Goal: Information Seeking & Learning: Find specific fact

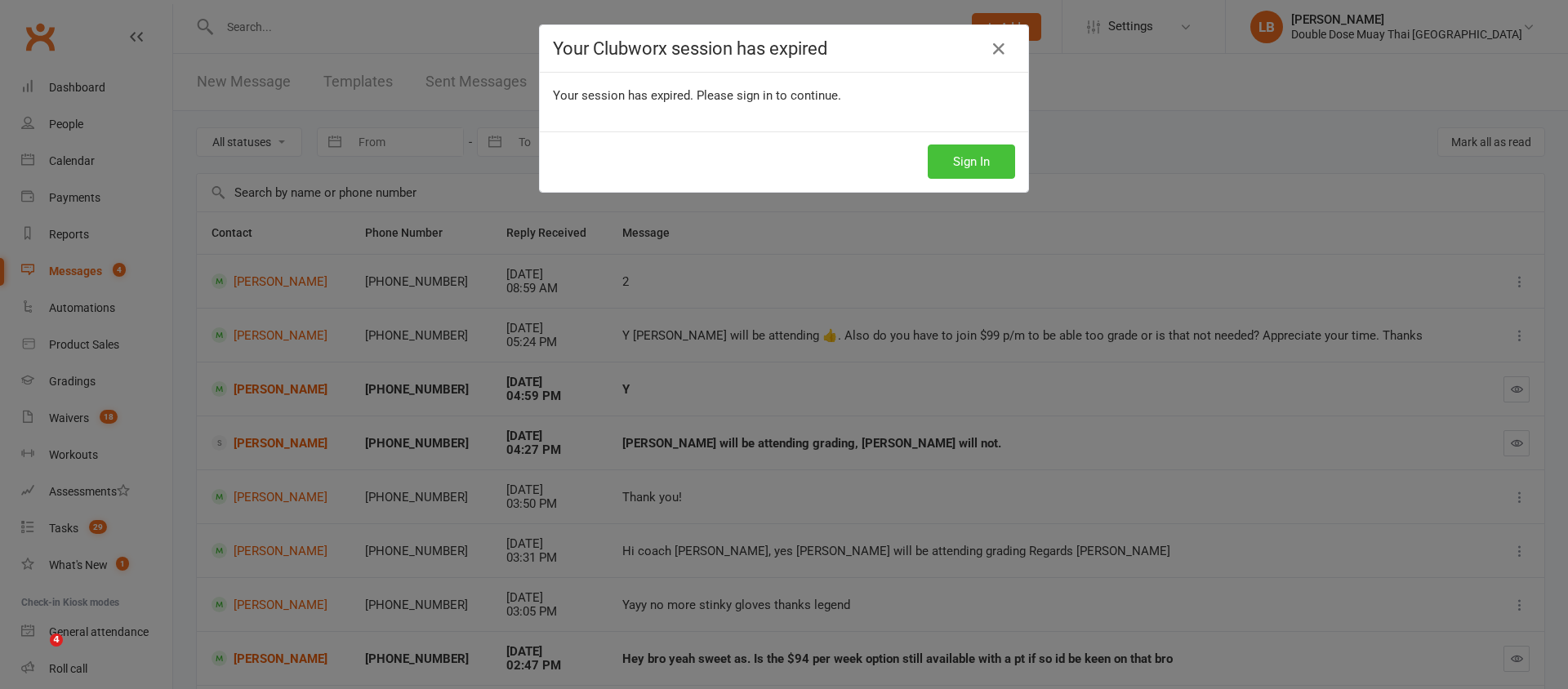
click at [958, 170] on button "Sign In" at bounding box center [971, 162] width 87 height 34
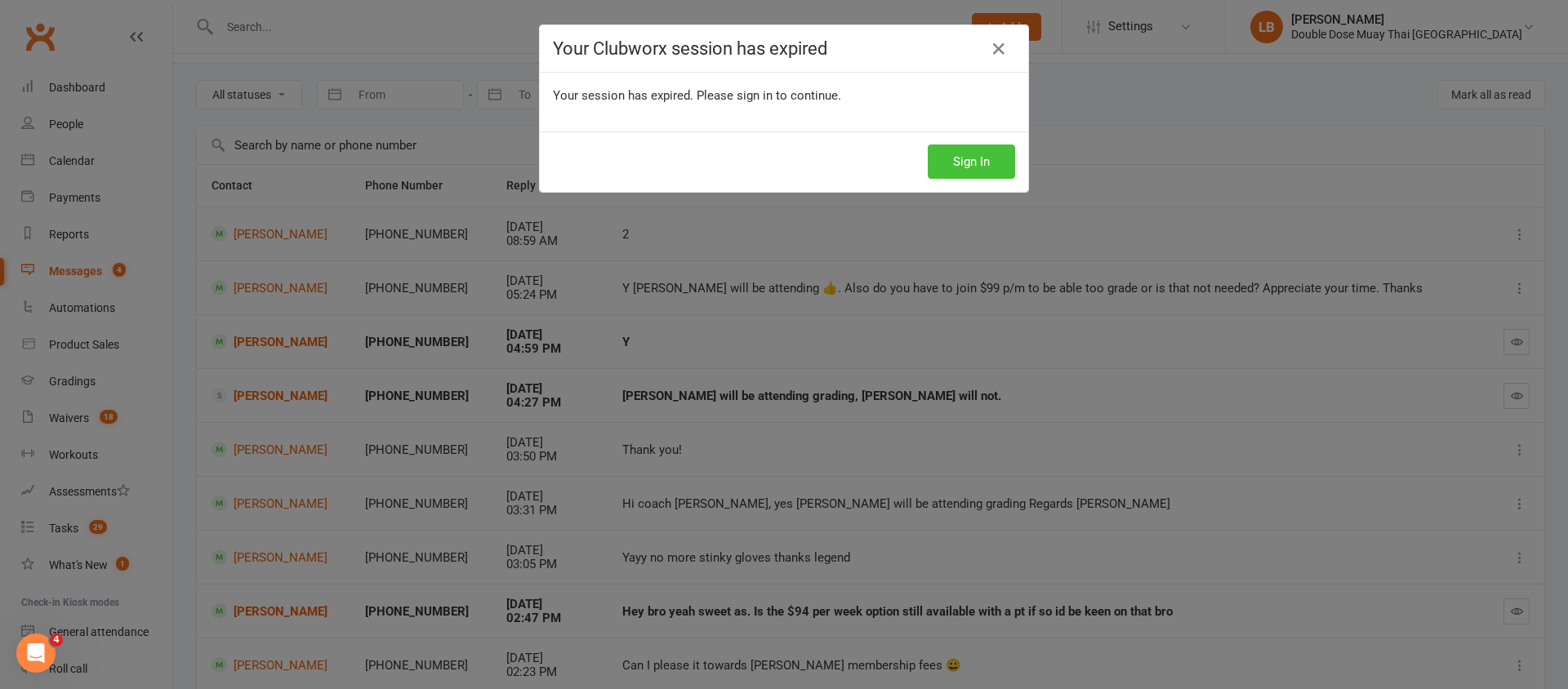
scroll to position [47, 0]
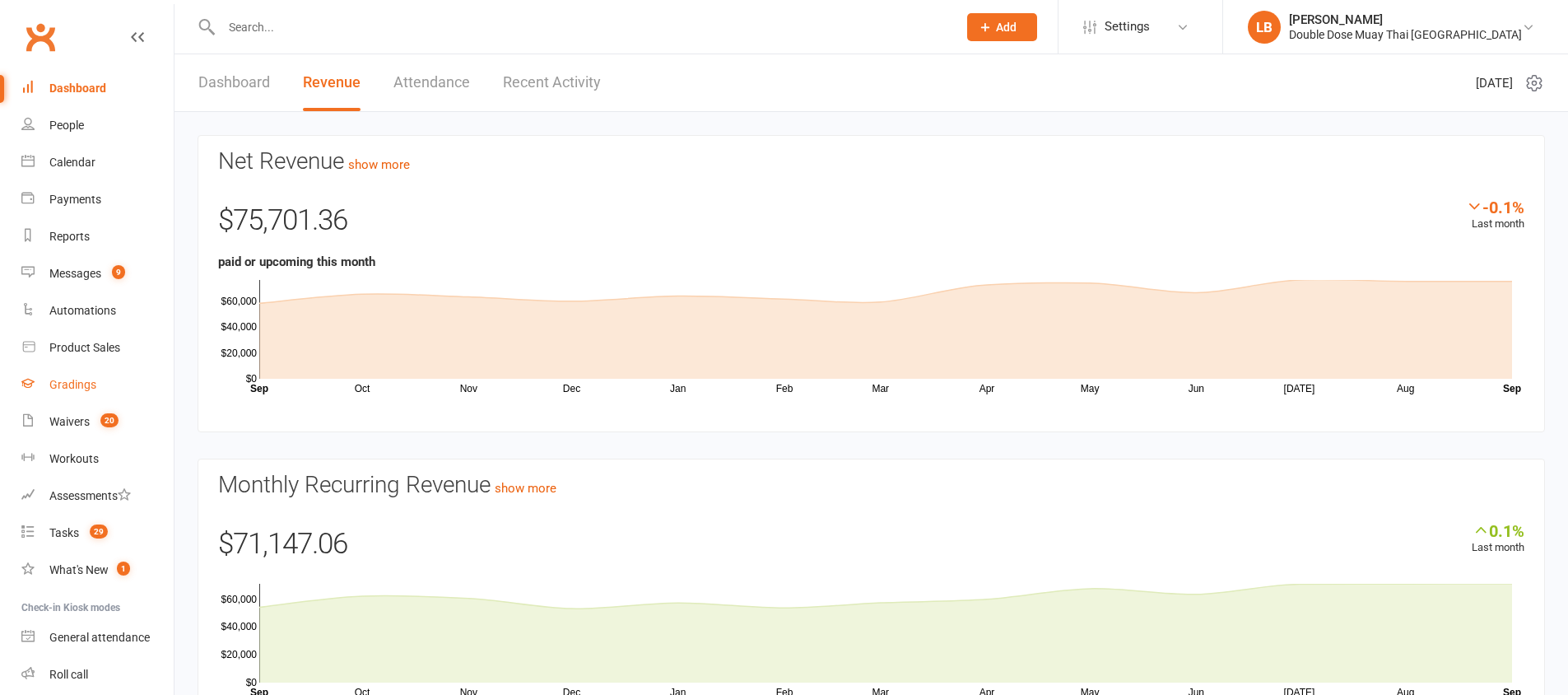
click at [83, 393] on link "Gradings" at bounding box center [97, 384] width 152 height 37
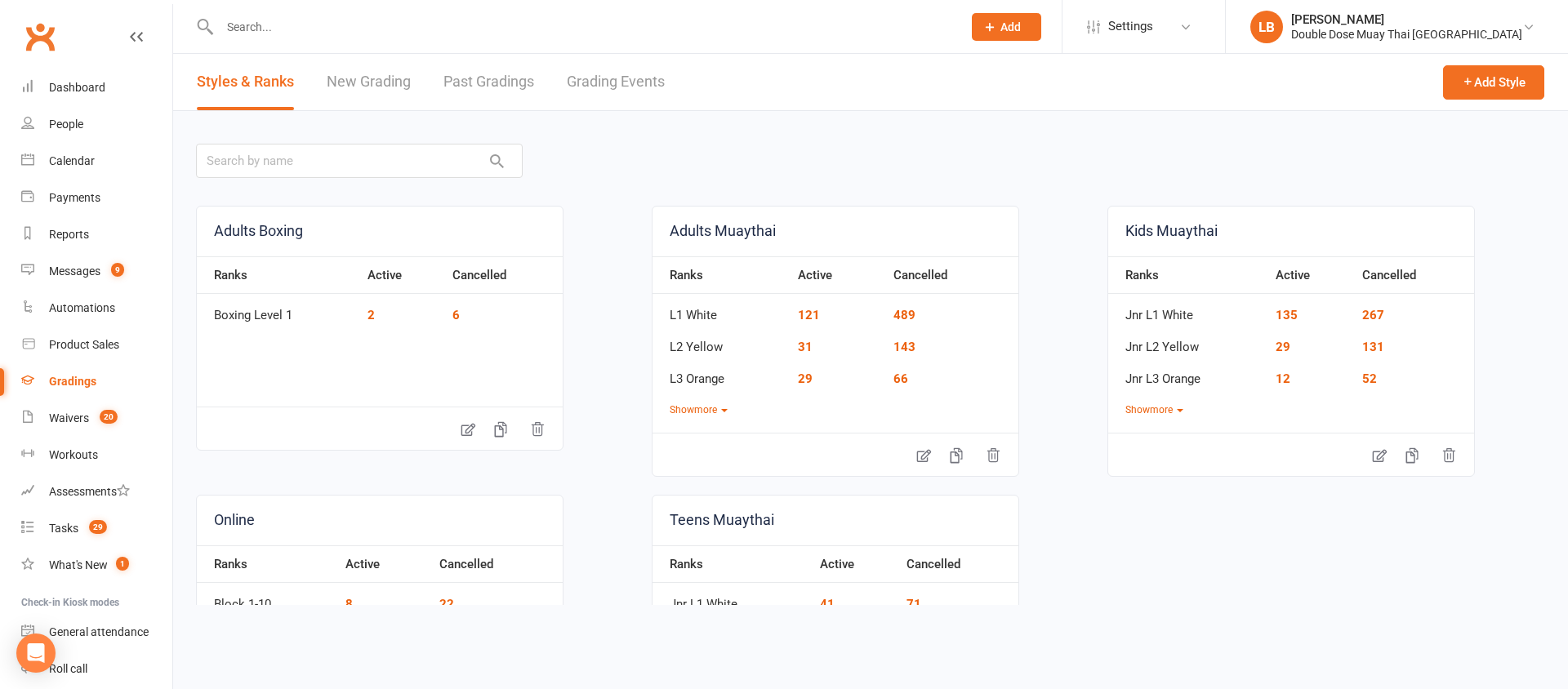
click at [629, 87] on link "Grading Events" at bounding box center [616, 82] width 98 height 56
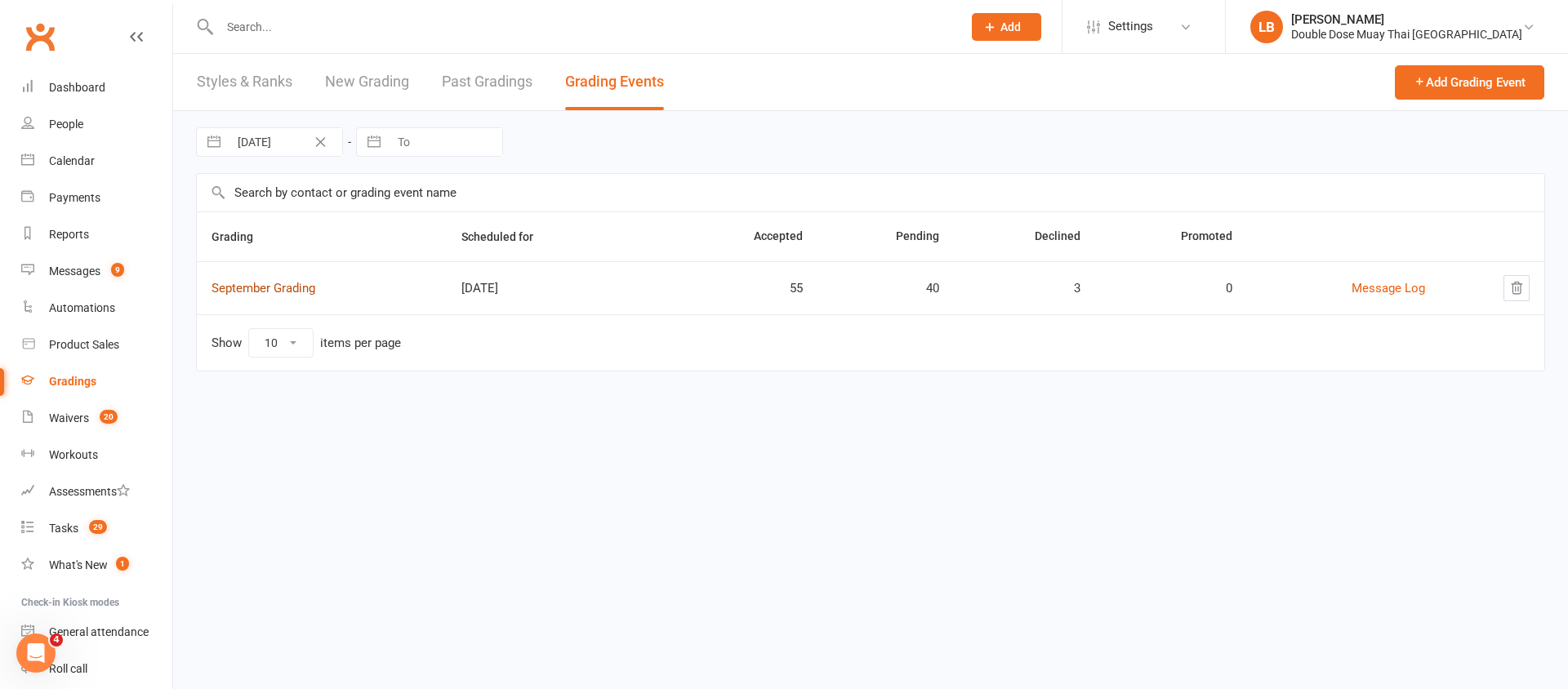
click at [286, 290] on link "September Grading" at bounding box center [264, 288] width 104 height 14
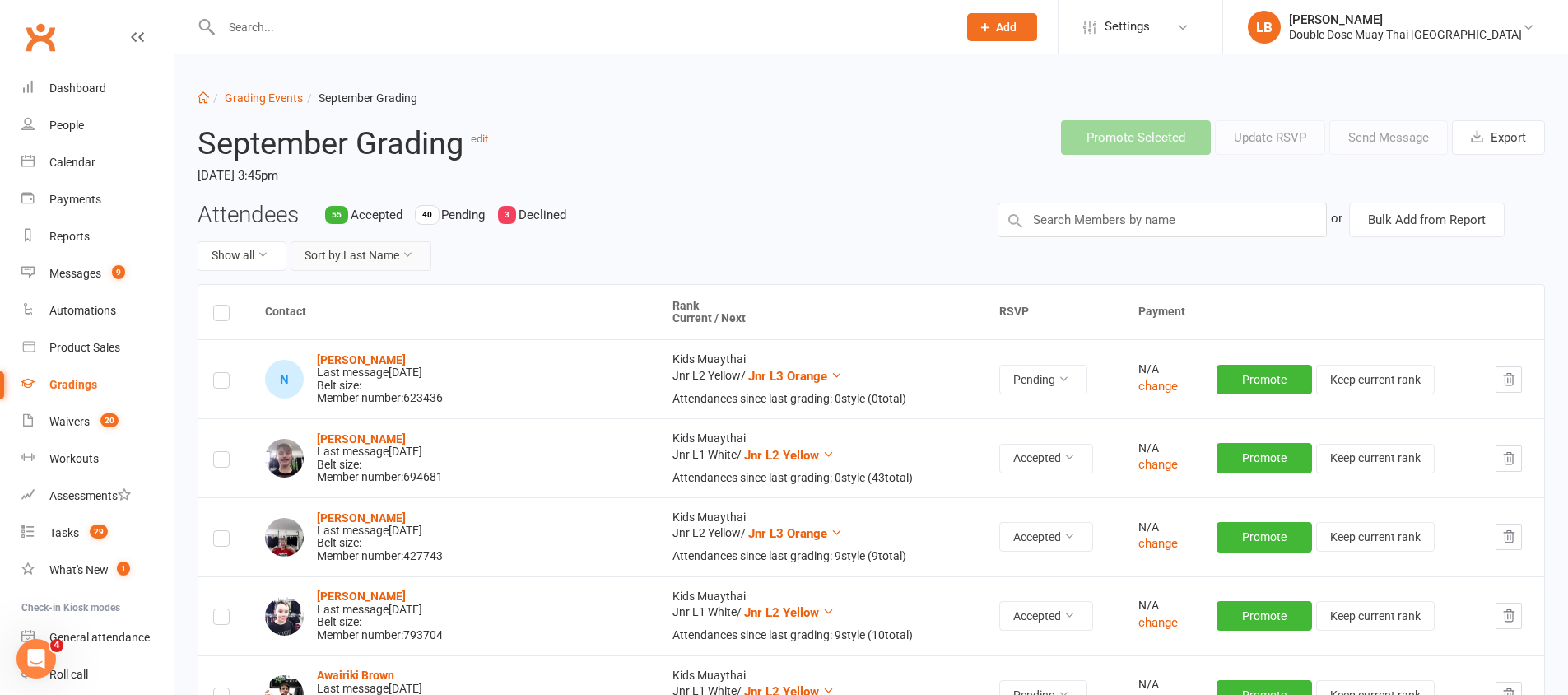
click at [345, 258] on button "Sort by: Last Name" at bounding box center [361, 256] width 141 height 29
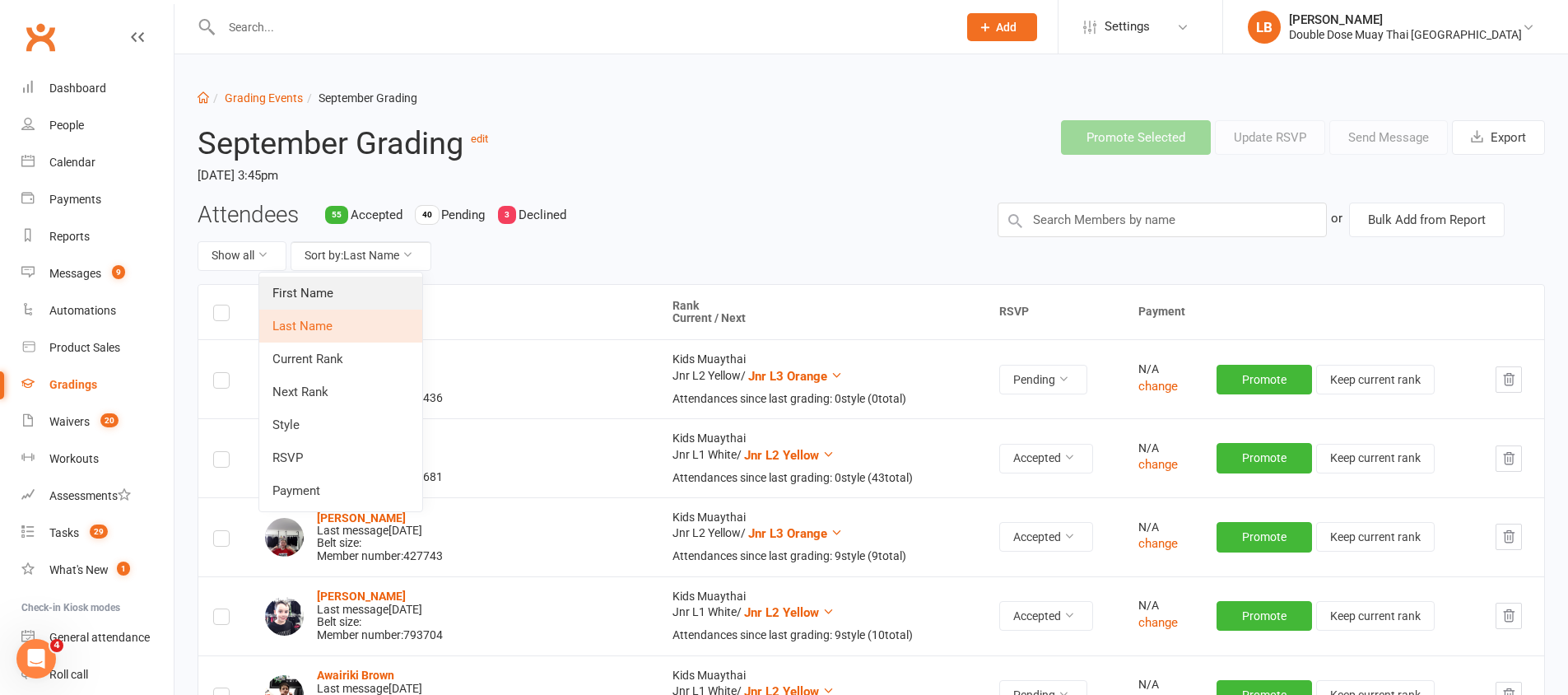
click at [334, 298] on link "First Name" at bounding box center [340, 293] width 163 height 33
click at [334, 298] on th "Contact" at bounding box center [454, 312] width 407 height 55
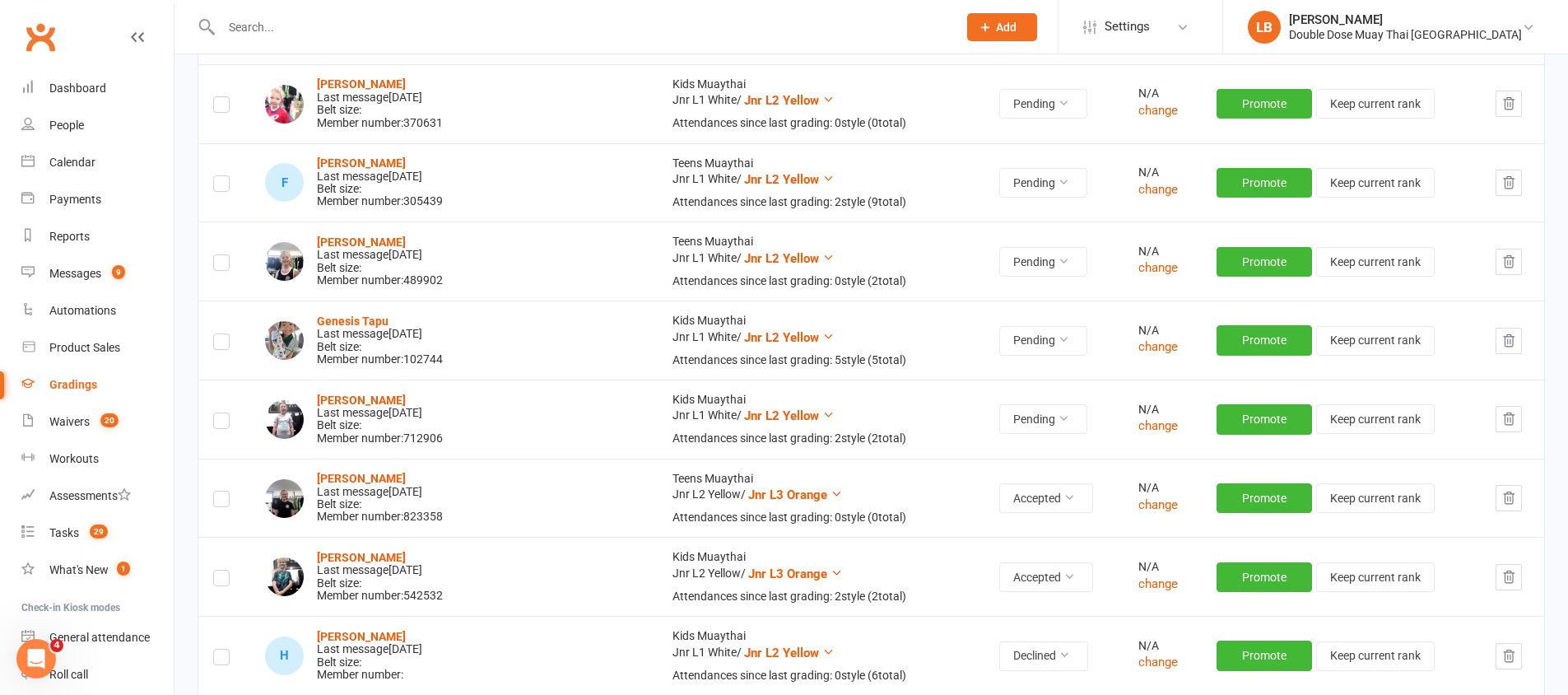
scroll to position [3754, 0]
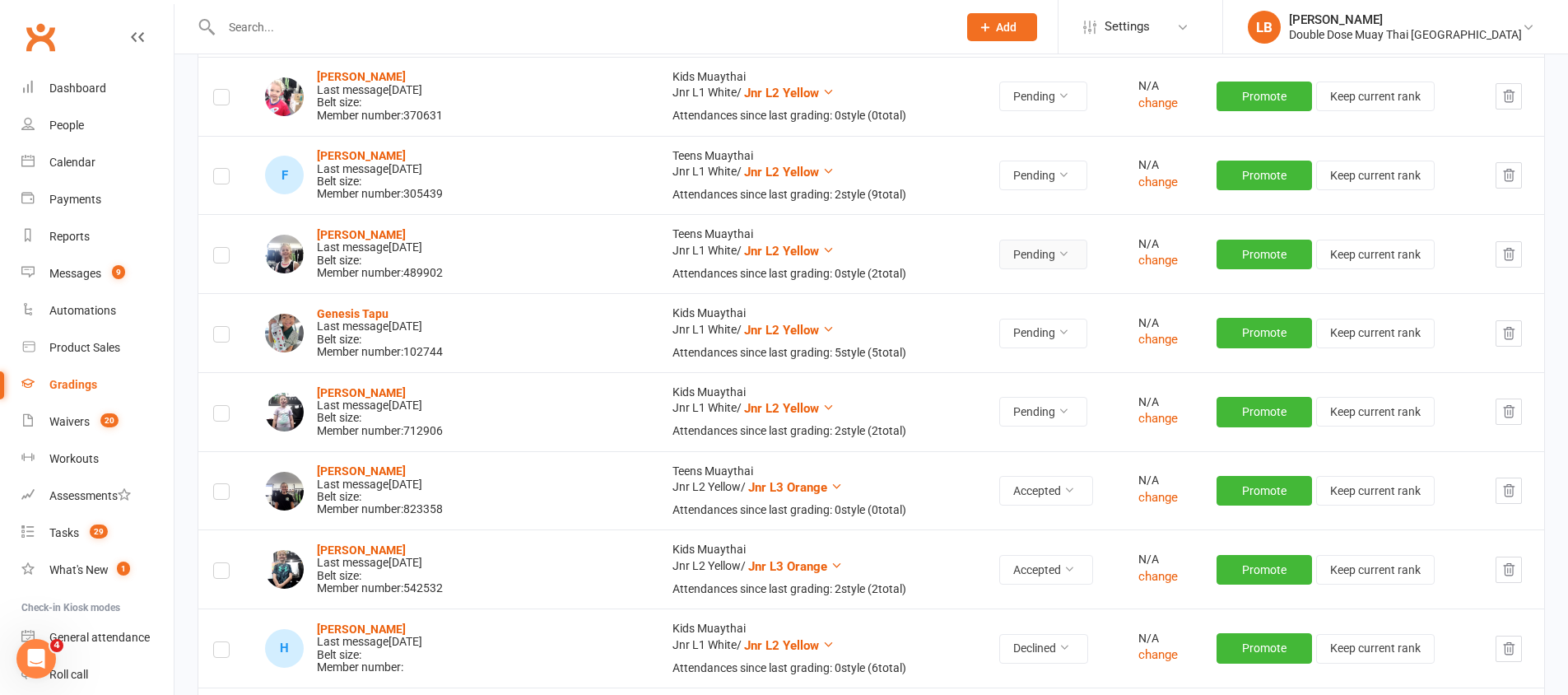
click at [999, 258] on button "Pending" at bounding box center [1043, 254] width 88 height 29
click at [893, 323] on link "Declined" at bounding box center [925, 324] width 163 height 33
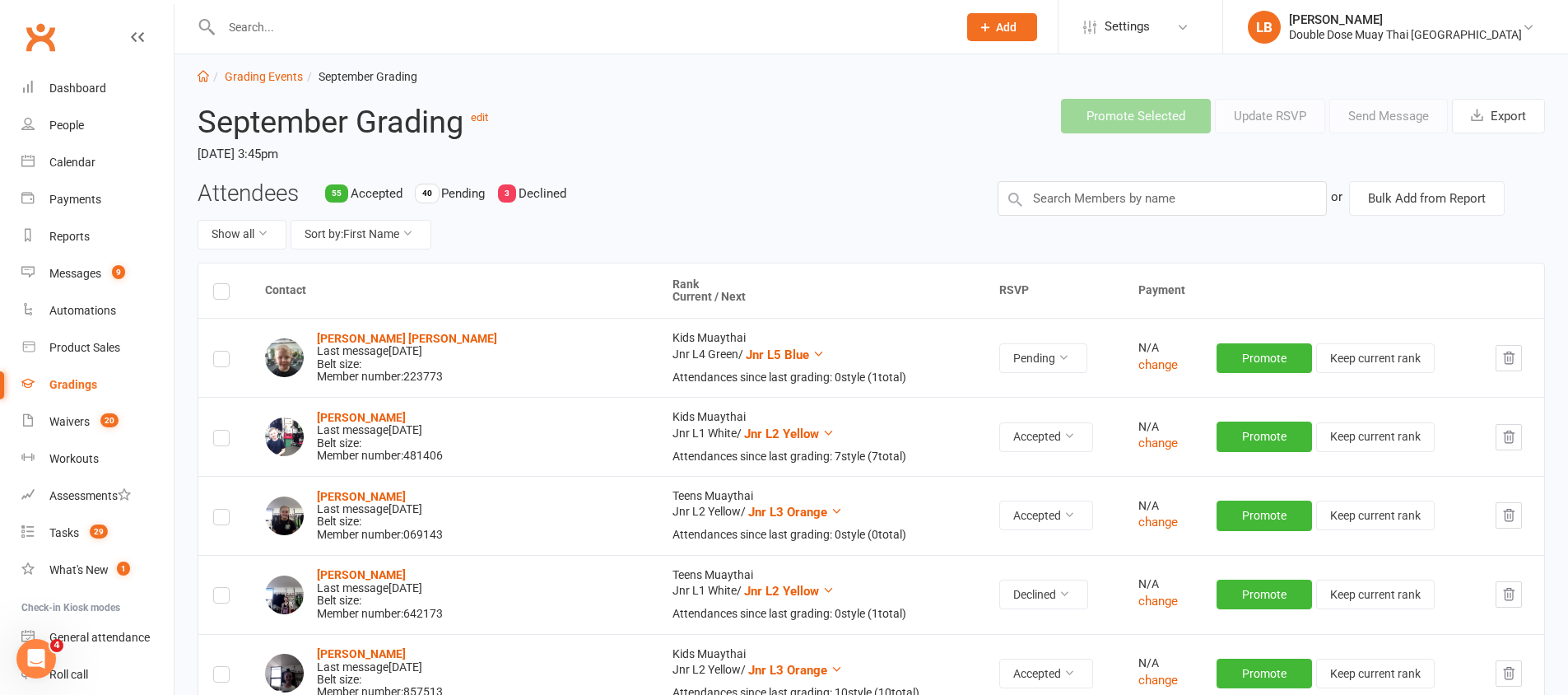
scroll to position [0, 0]
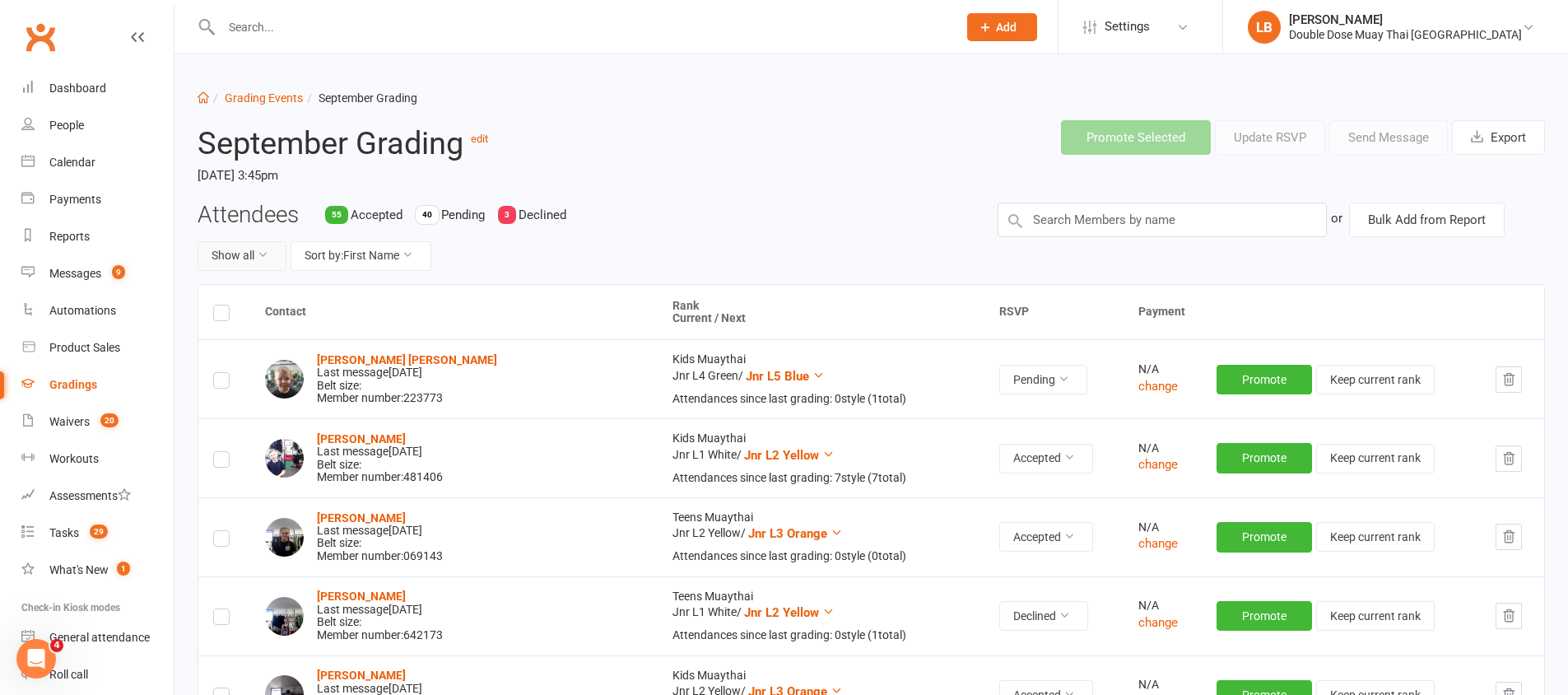
click at [247, 258] on button "Show all" at bounding box center [241, 256] width 89 height 29
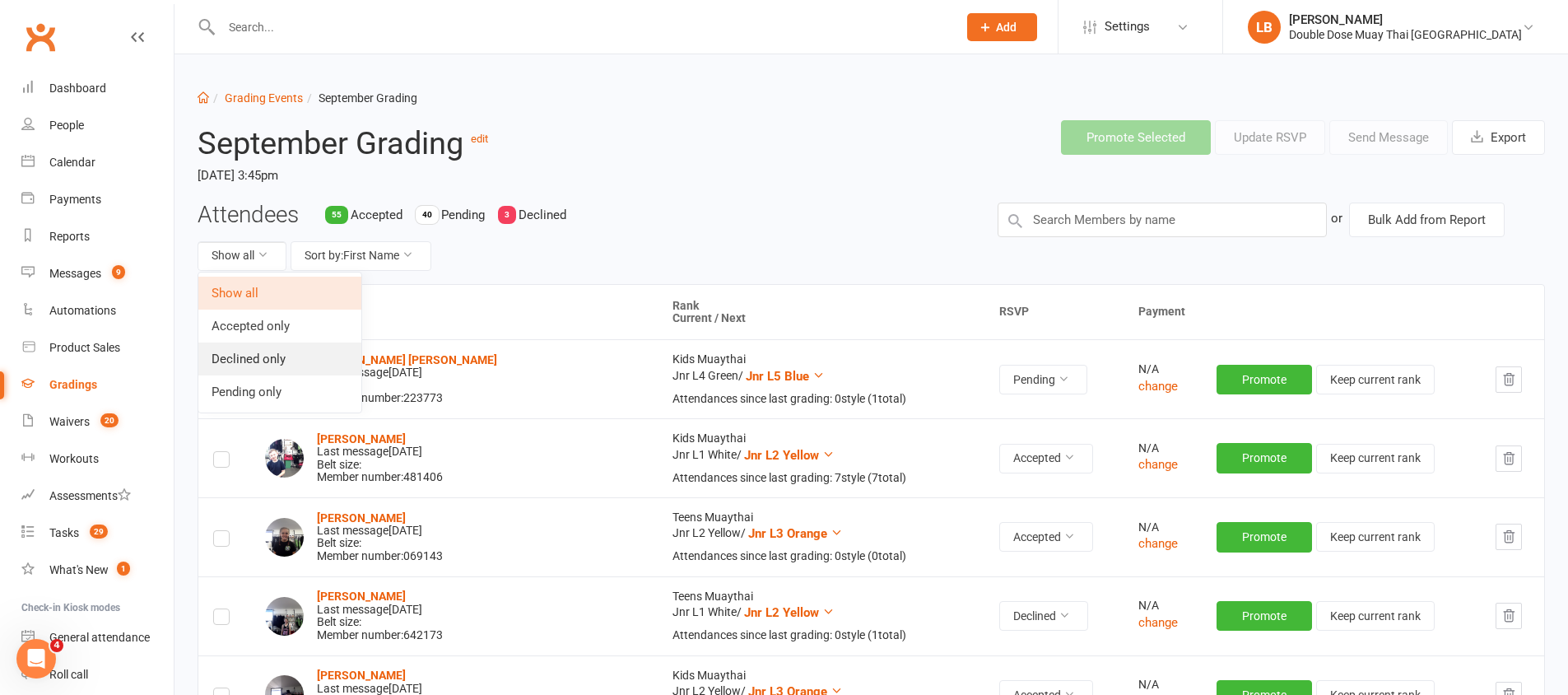
click at [270, 356] on link "Declined only" at bounding box center [279, 359] width 163 height 33
click at [270, 576] on td "[PERSON_NAME] Last message [DATE] Belt size: Member number: 642173" at bounding box center [454, 616] width 407 height 79
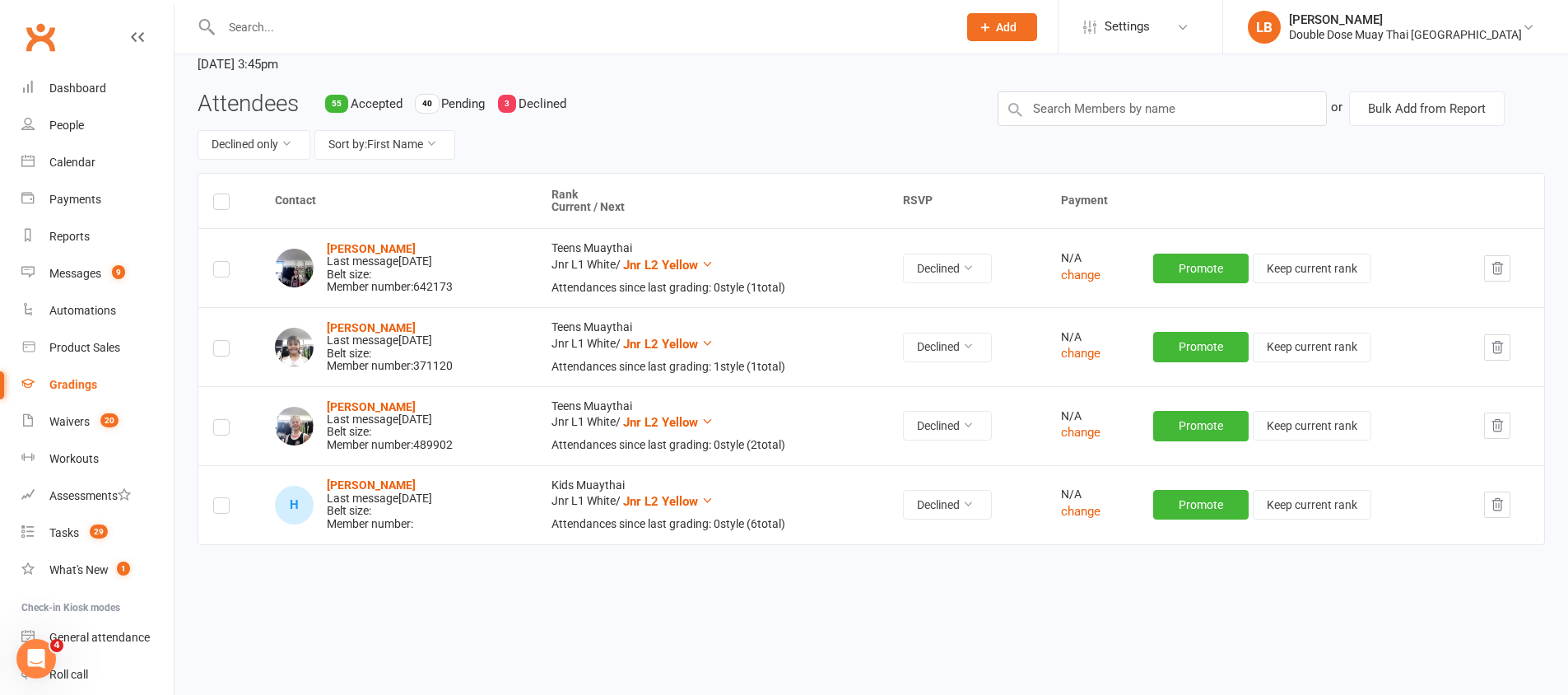
scroll to position [113, 0]
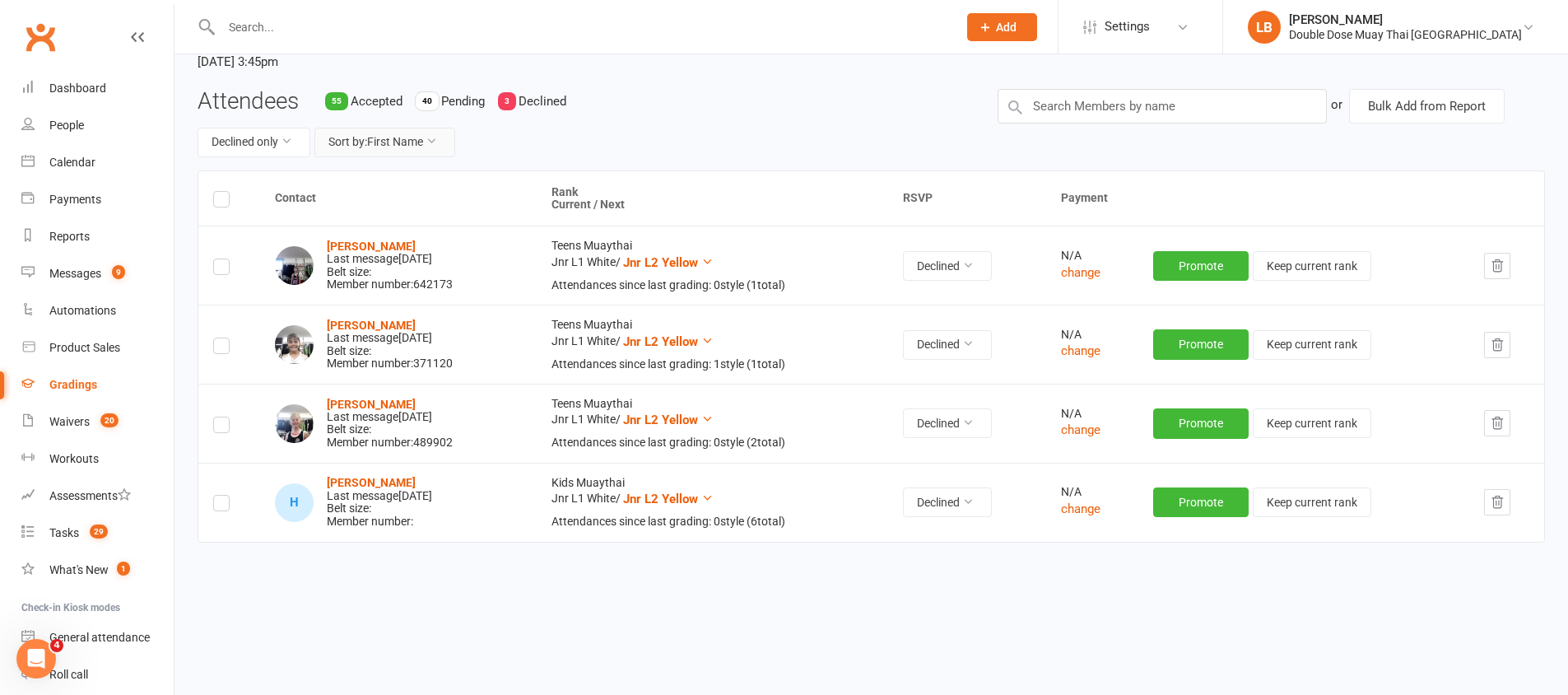
click at [399, 138] on button "Sort by: First Name" at bounding box center [384, 142] width 141 height 29
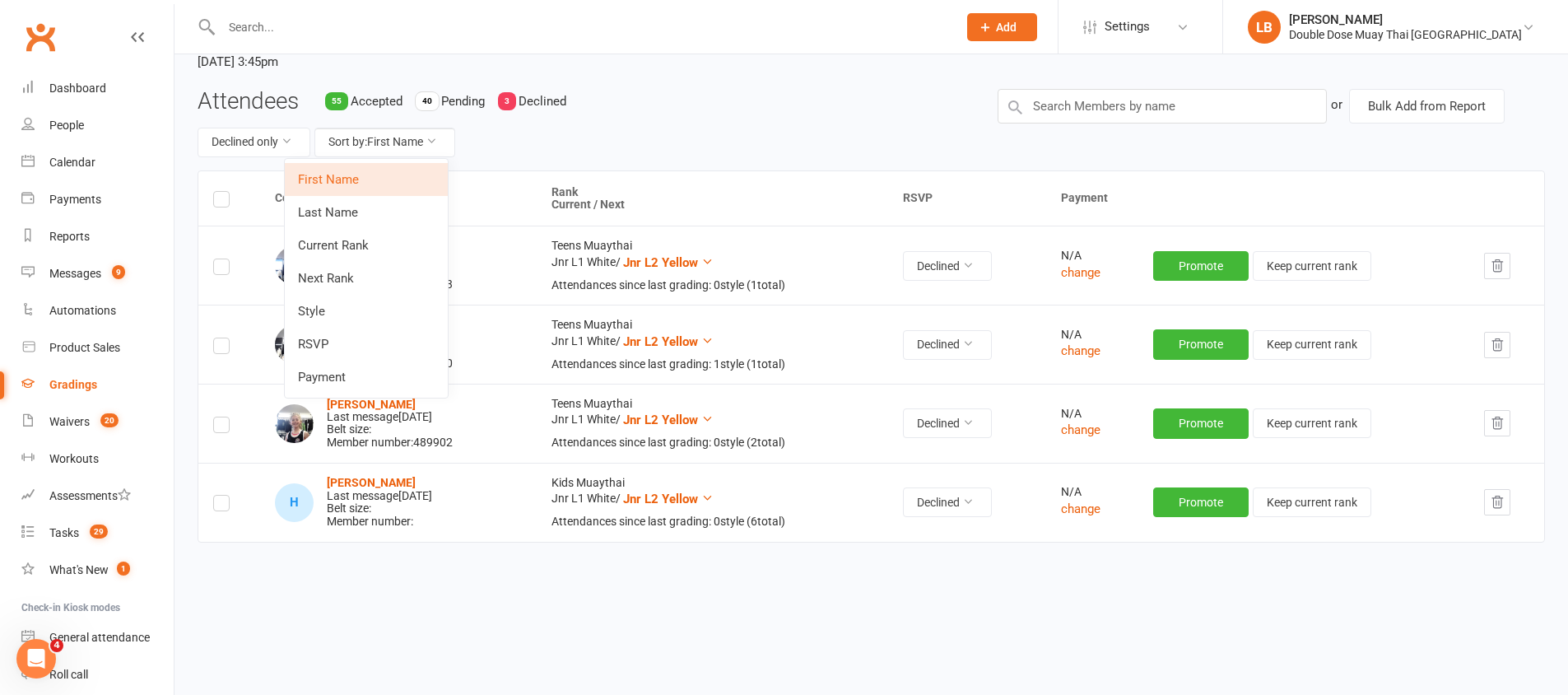
click at [316, 164] on link "First Name" at bounding box center [366, 180] width 163 height 33
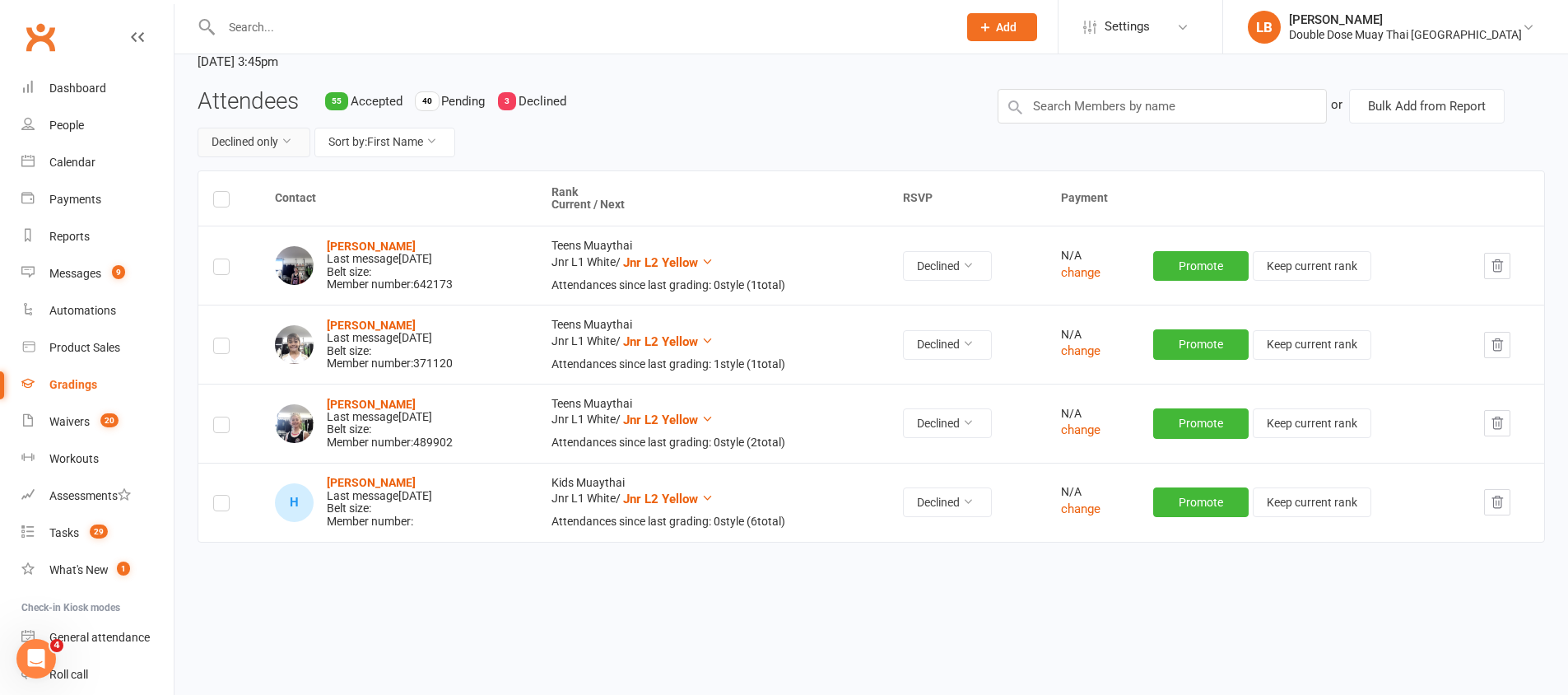
click at [238, 131] on button "Declined only" at bounding box center [254, 142] width 113 height 29
click at [224, 144] on button "Declined only" at bounding box center [254, 142] width 113 height 29
click at [225, 144] on button "Declined only" at bounding box center [254, 142] width 113 height 29
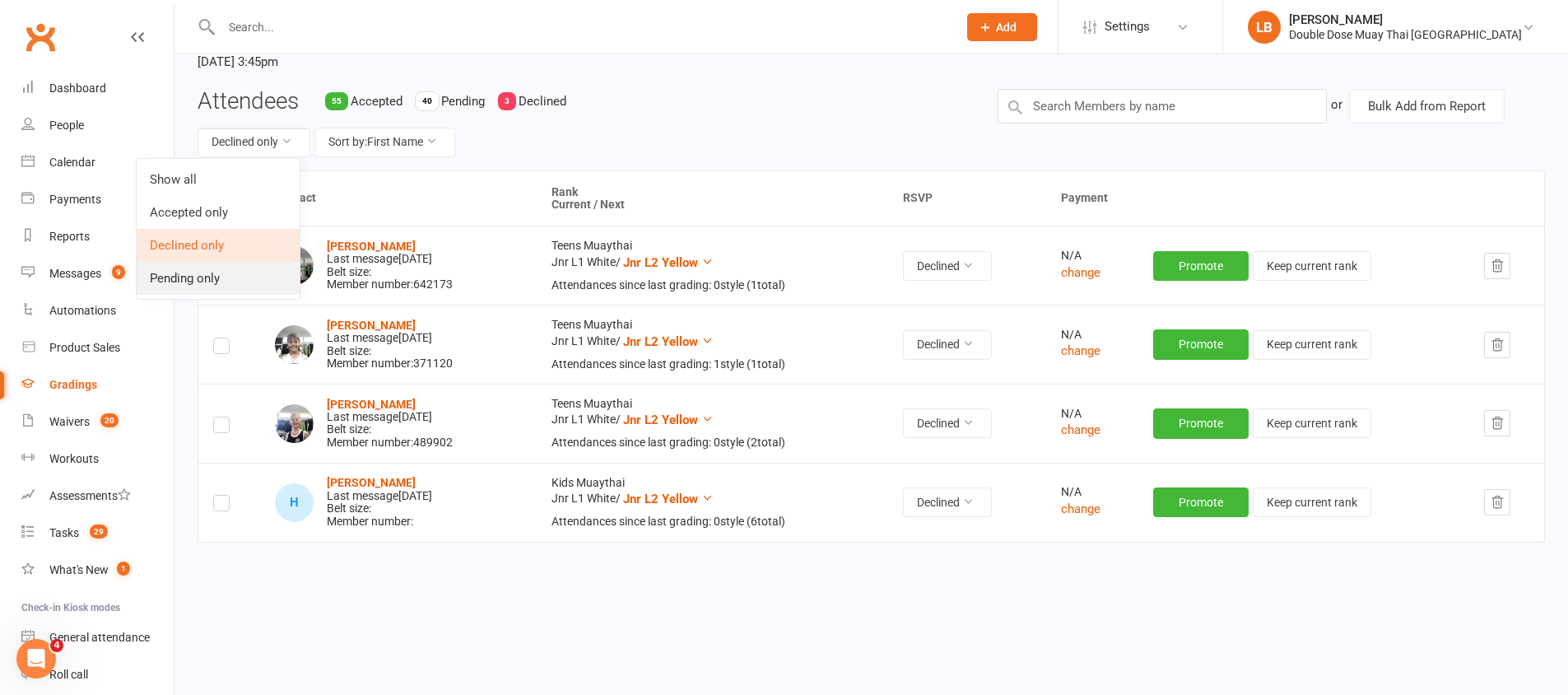
click at [212, 284] on link "Pending only" at bounding box center [218, 279] width 163 height 33
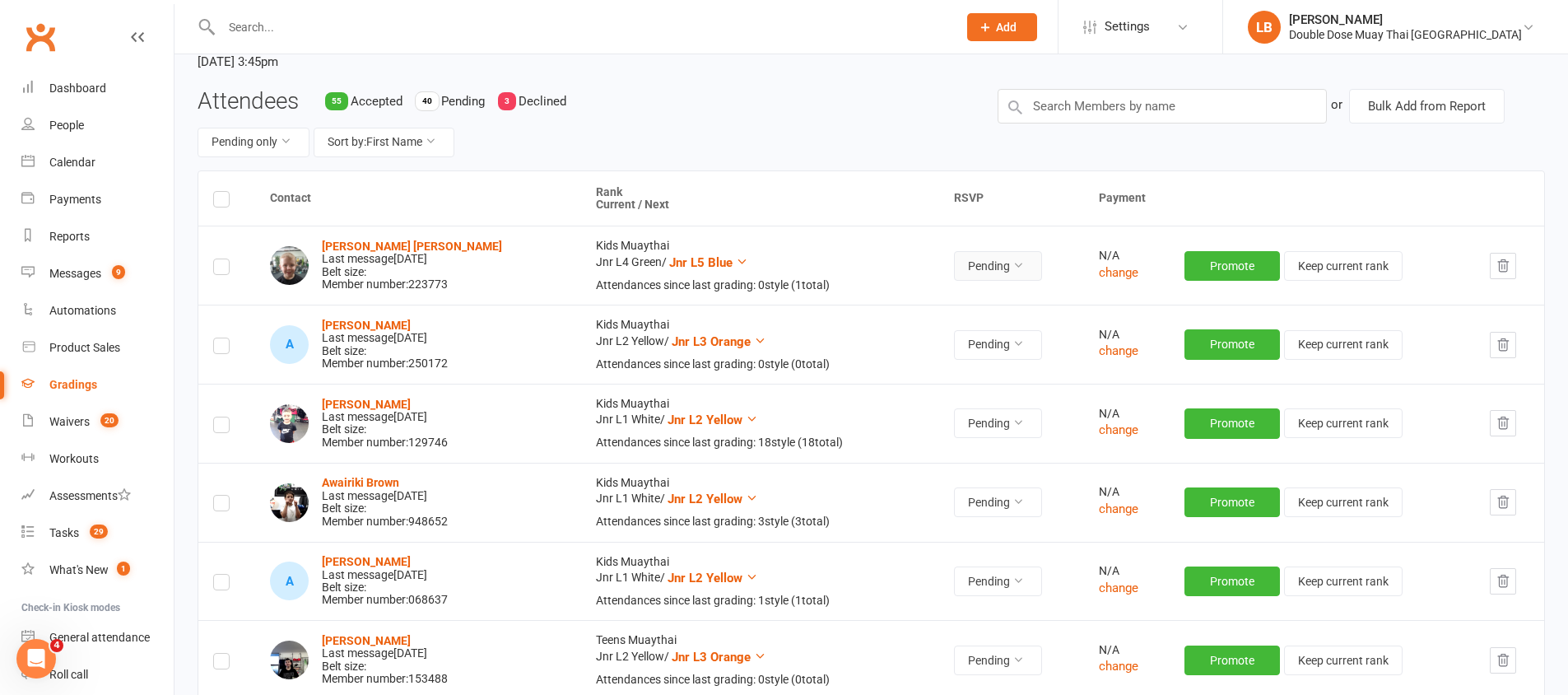
click at [962, 254] on button "Pending" at bounding box center [998, 266] width 88 height 29
click at [920, 310] on link "Accepted" at bounding box center [926, 303] width 163 height 33
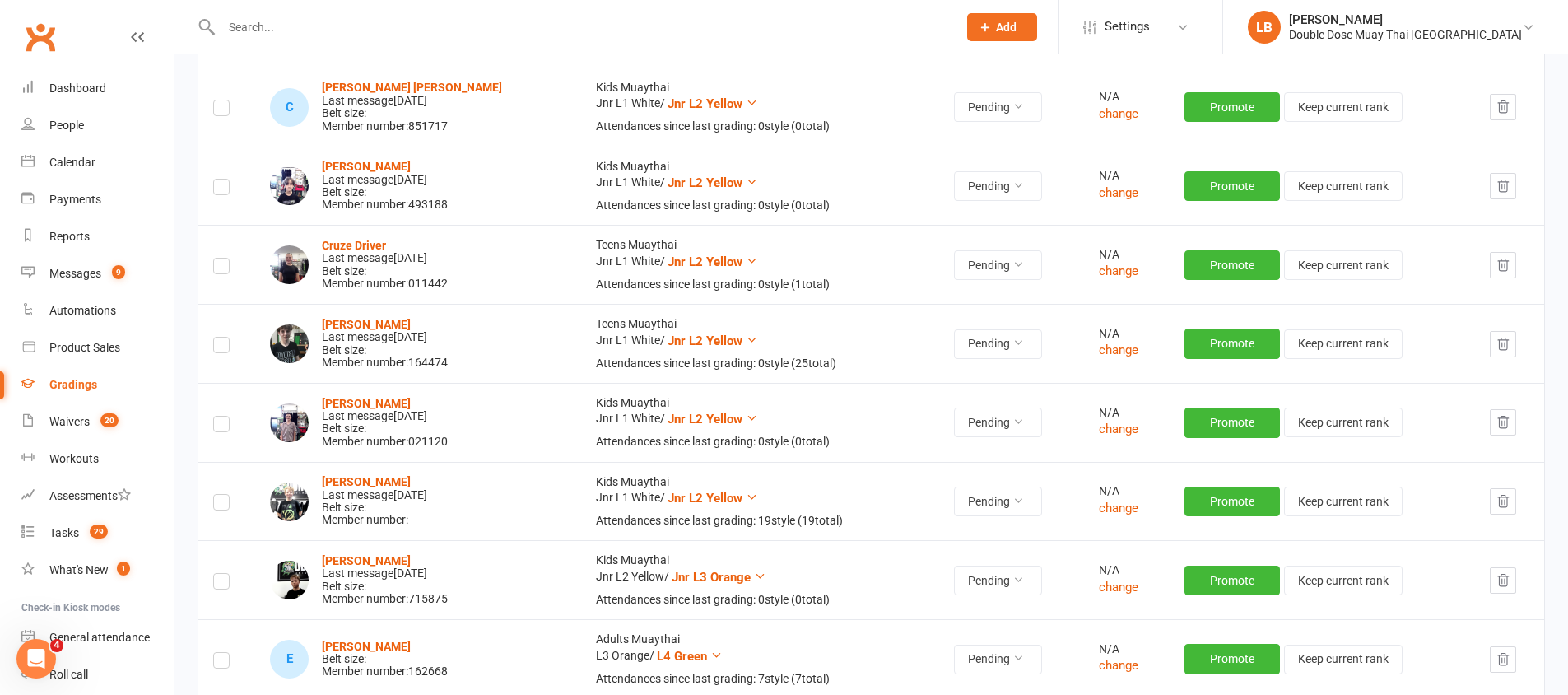
scroll to position [1222, 0]
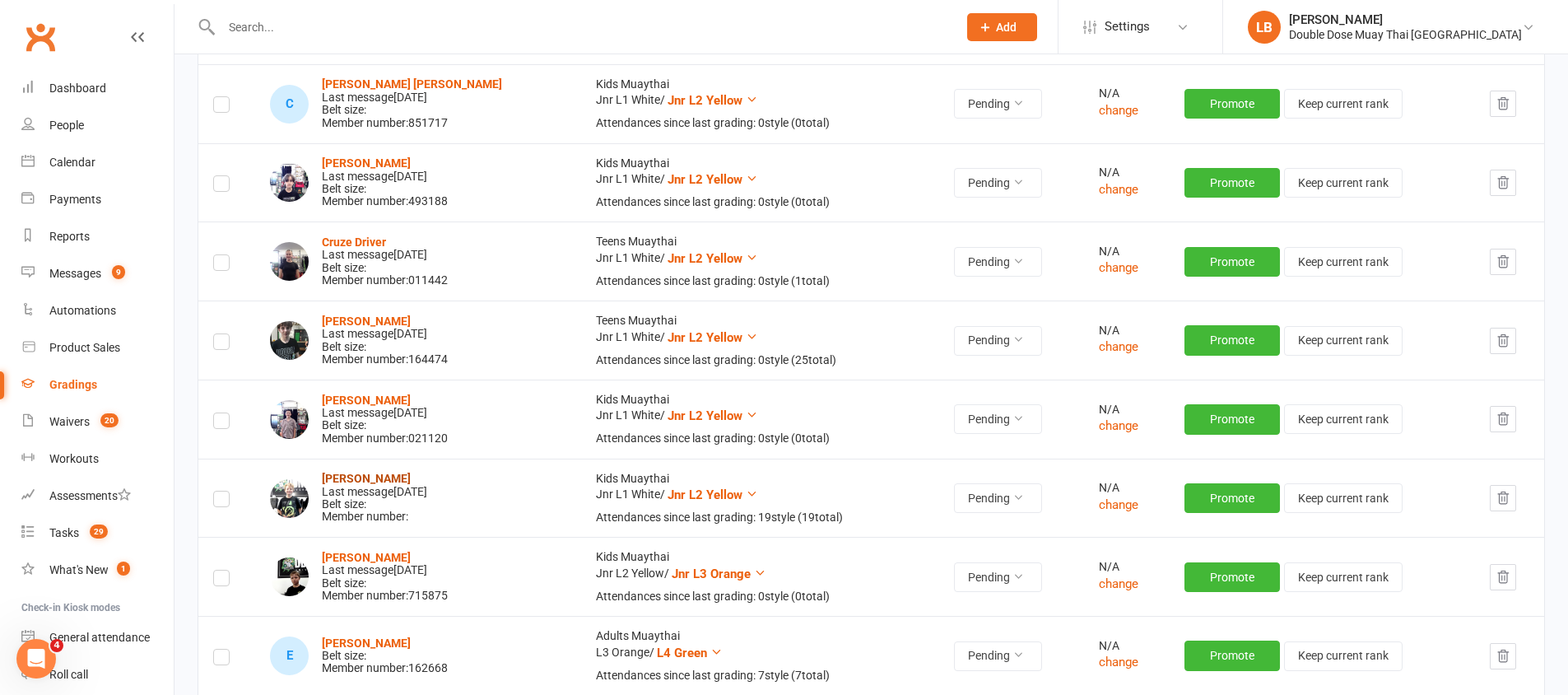
click at [364, 483] on strong "[PERSON_NAME]" at bounding box center [366, 479] width 89 height 13
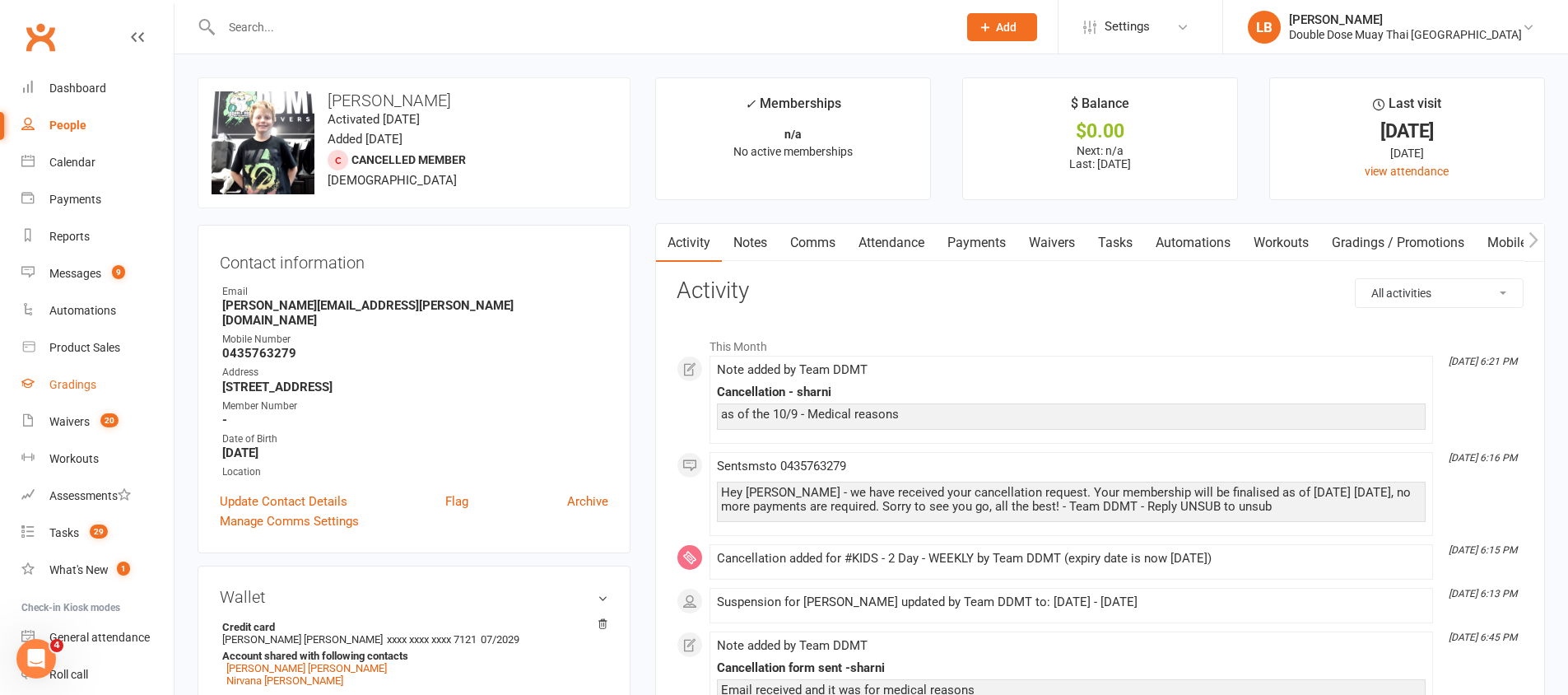
click at [80, 390] on div "Gradings" at bounding box center [72, 384] width 47 height 13
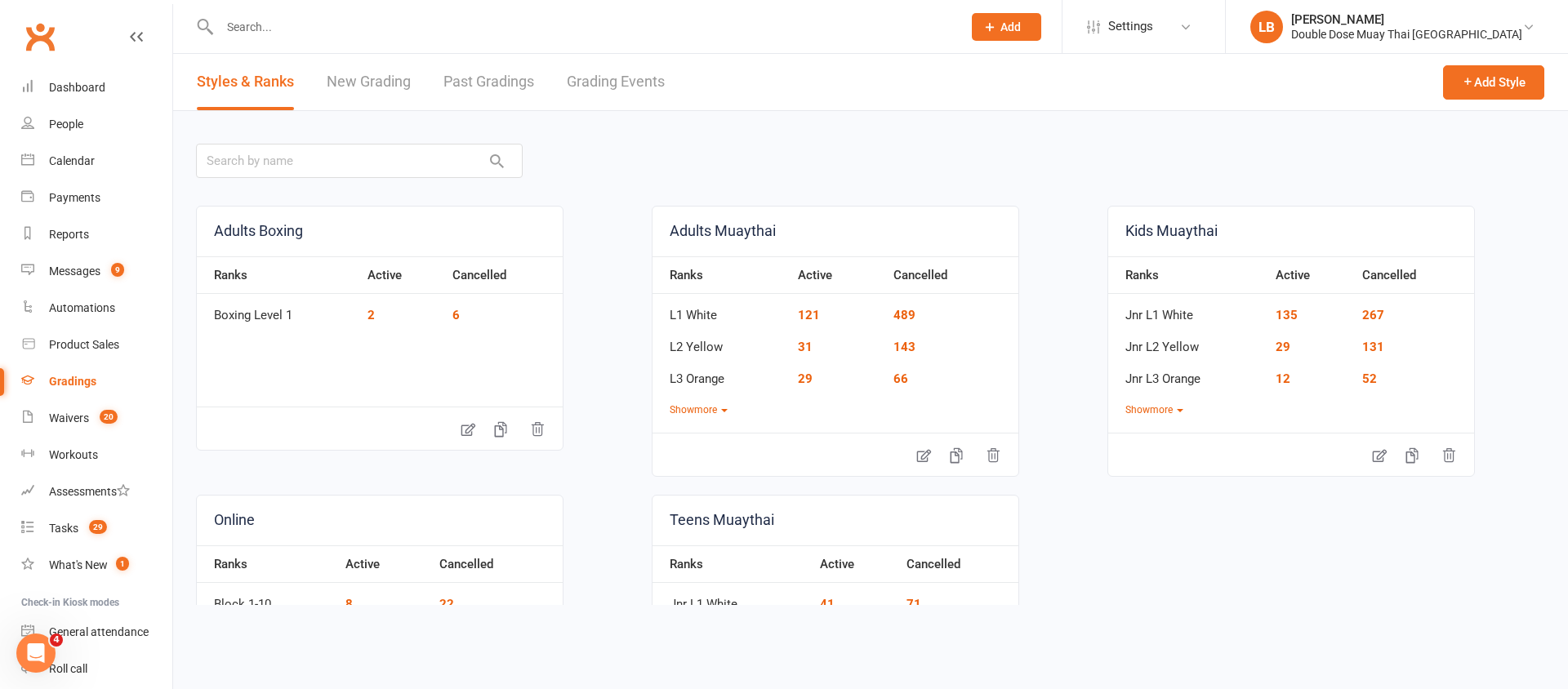
click at [646, 77] on link "Grading Events" at bounding box center [616, 82] width 98 height 56
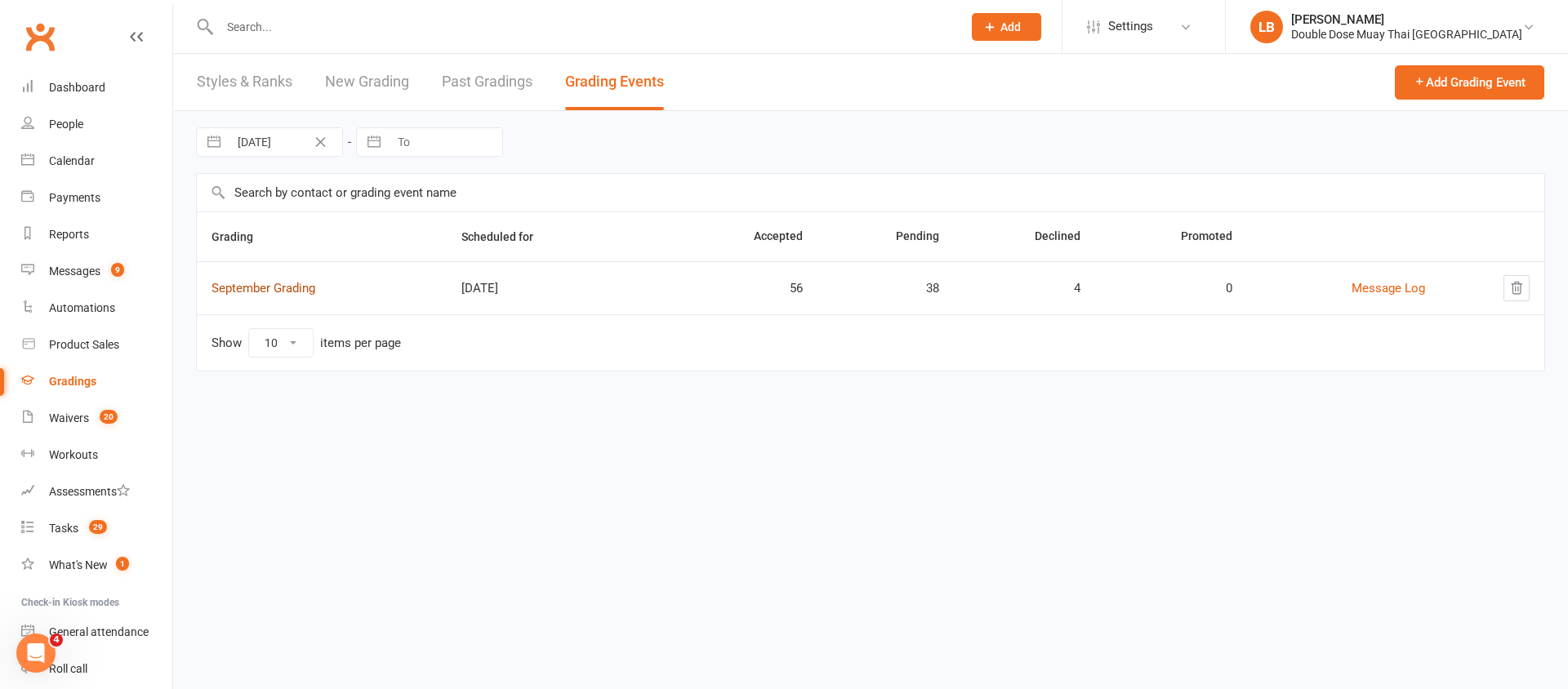
click at [287, 292] on link "September Grading" at bounding box center [264, 288] width 104 height 14
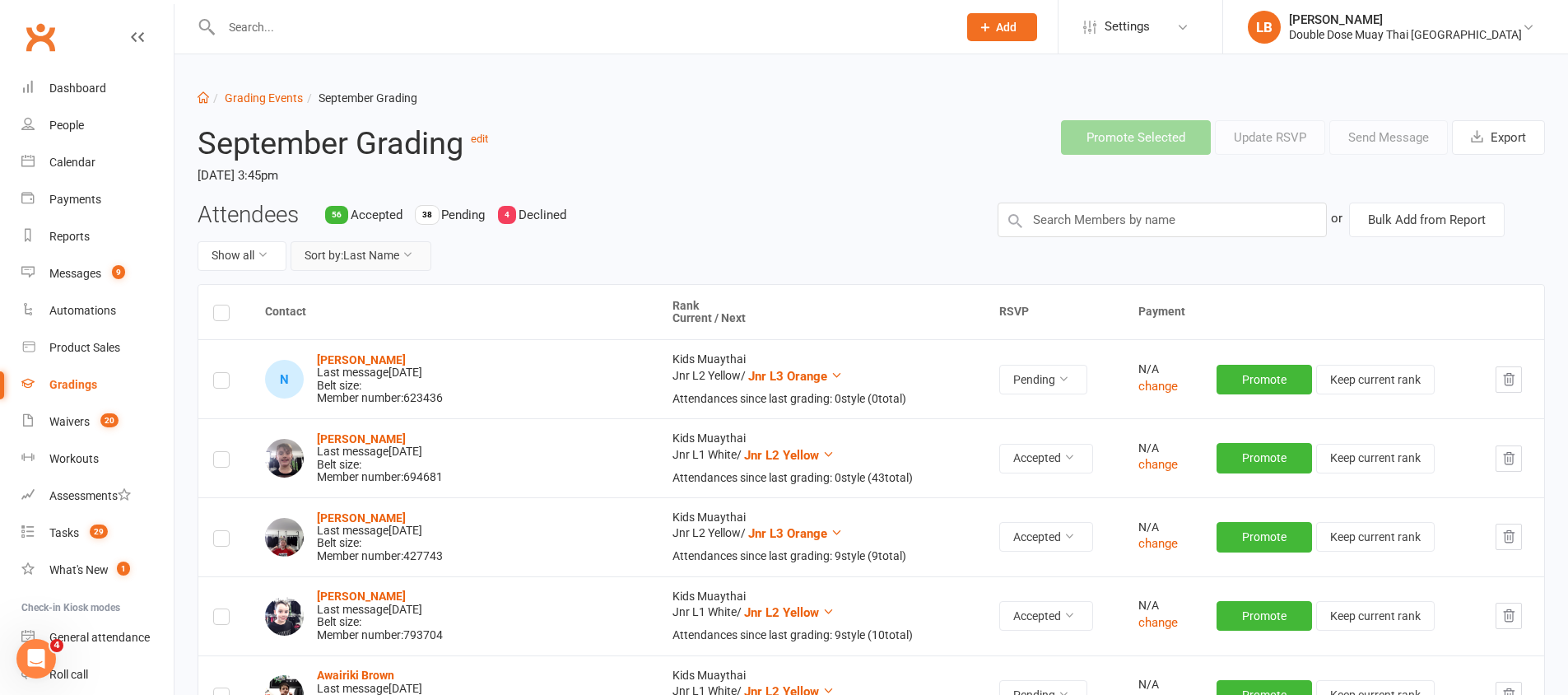
click at [362, 254] on button "Sort by: Last Name" at bounding box center [361, 256] width 141 height 29
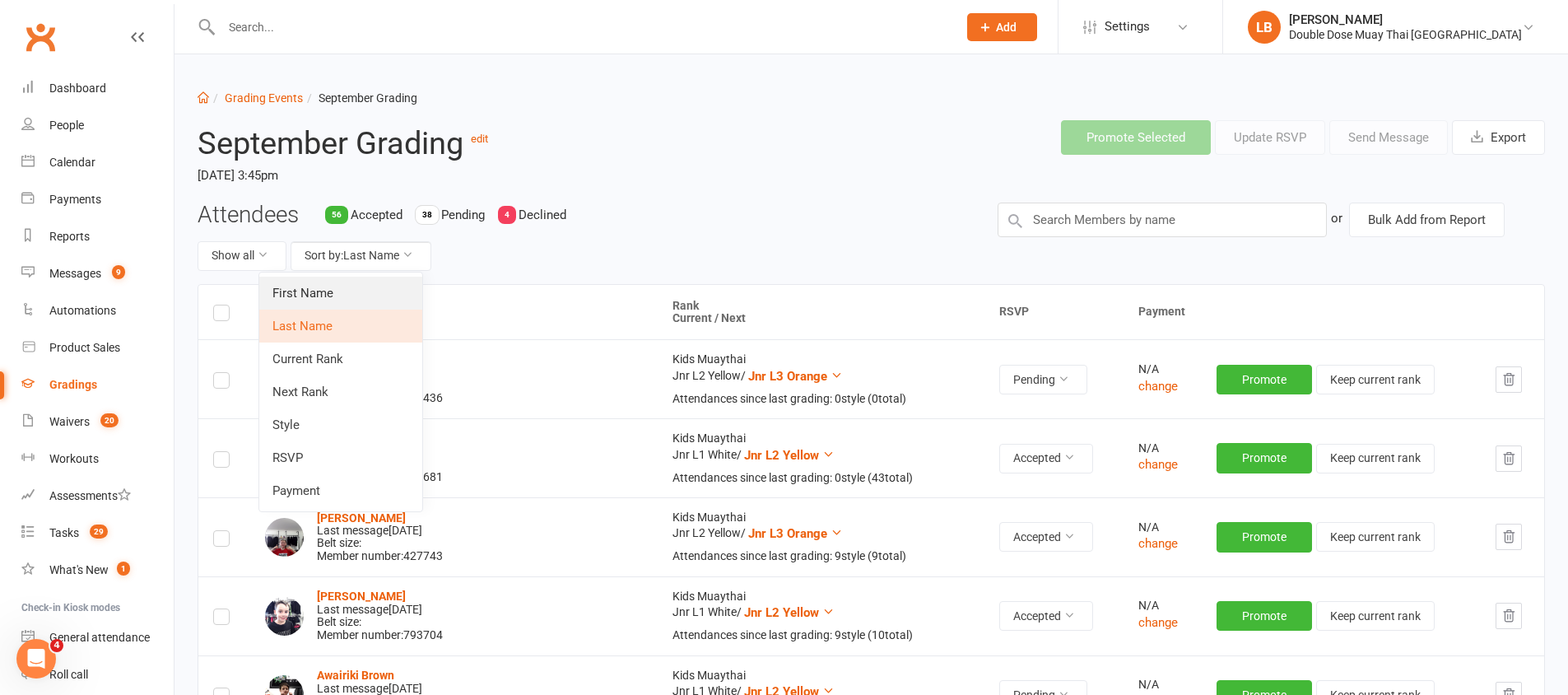
click at [339, 292] on link "First Name" at bounding box center [340, 293] width 163 height 33
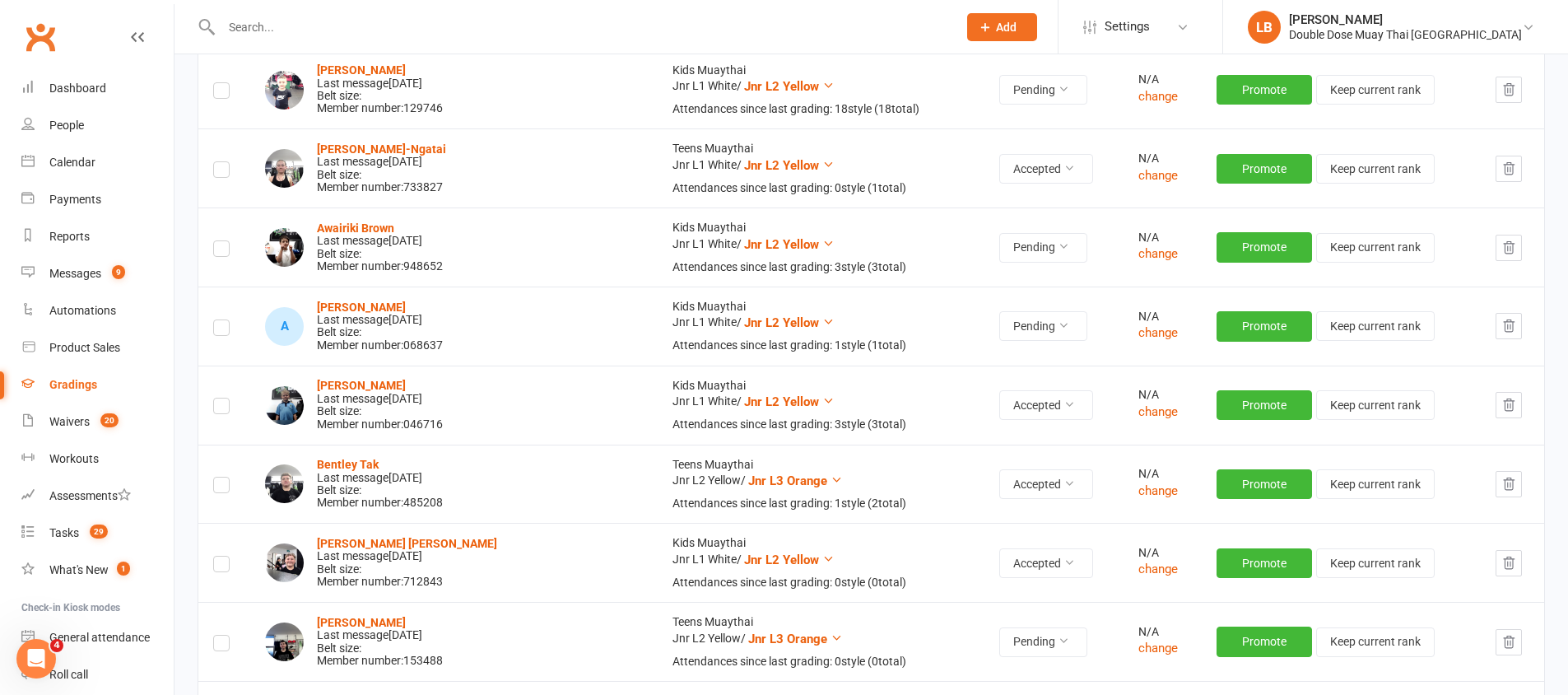
scroll to position [914, 0]
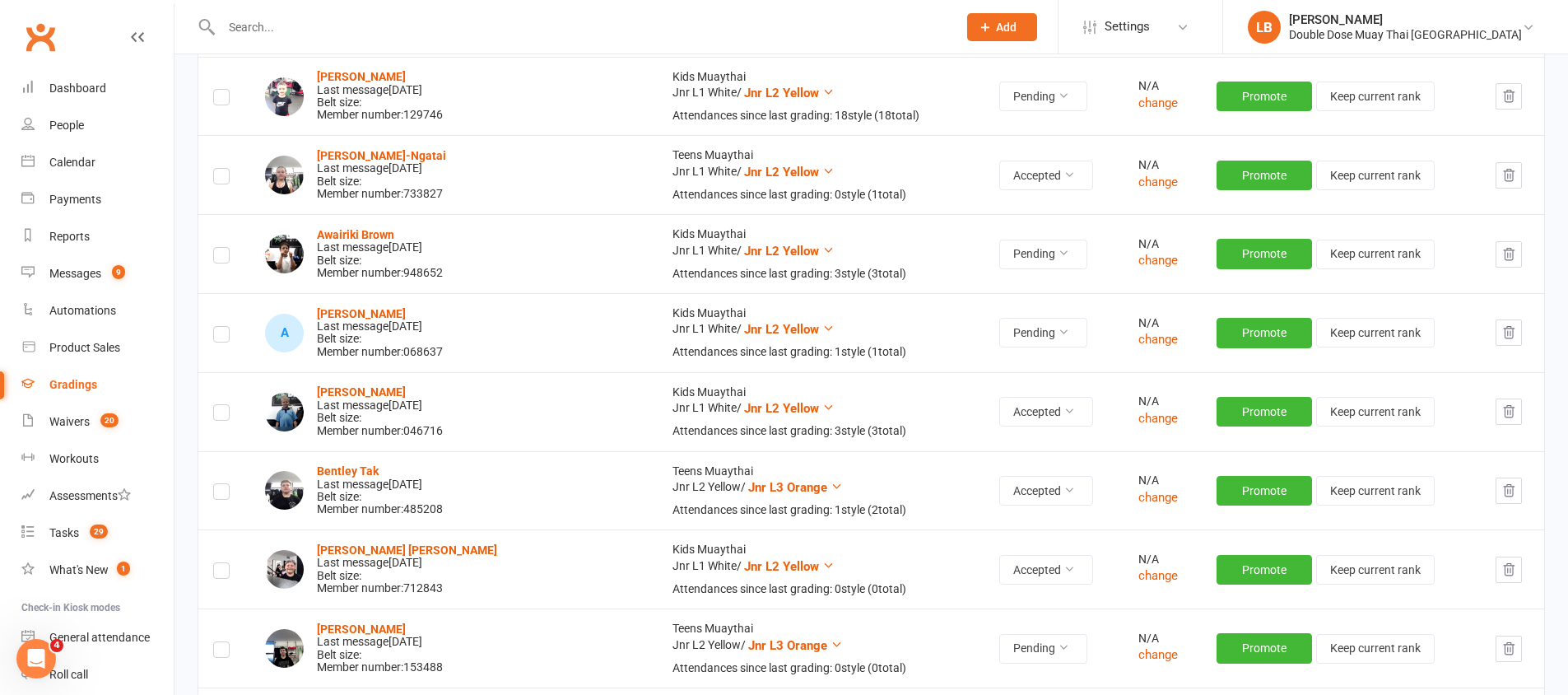
click at [305, 21] on input "text" at bounding box center [580, 26] width 729 height 23
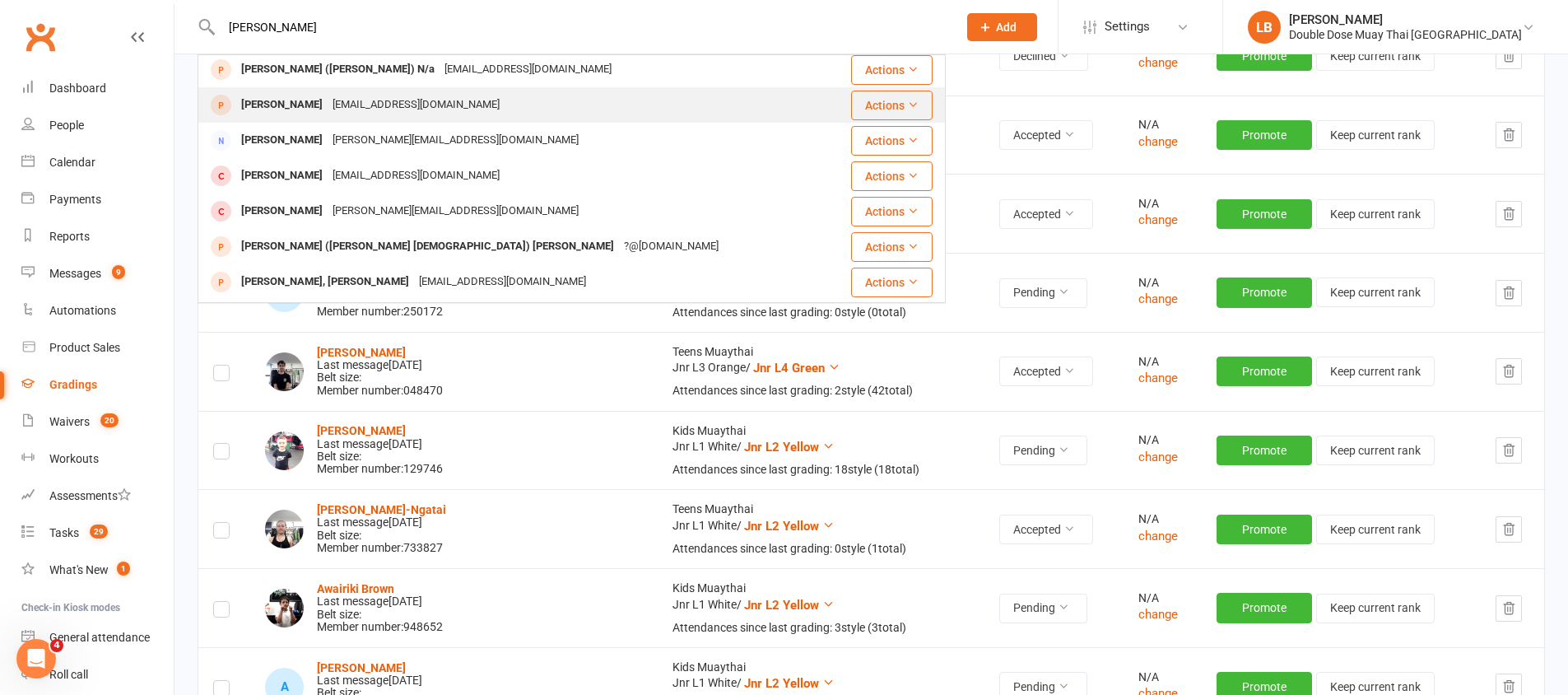
scroll to position [0, 0]
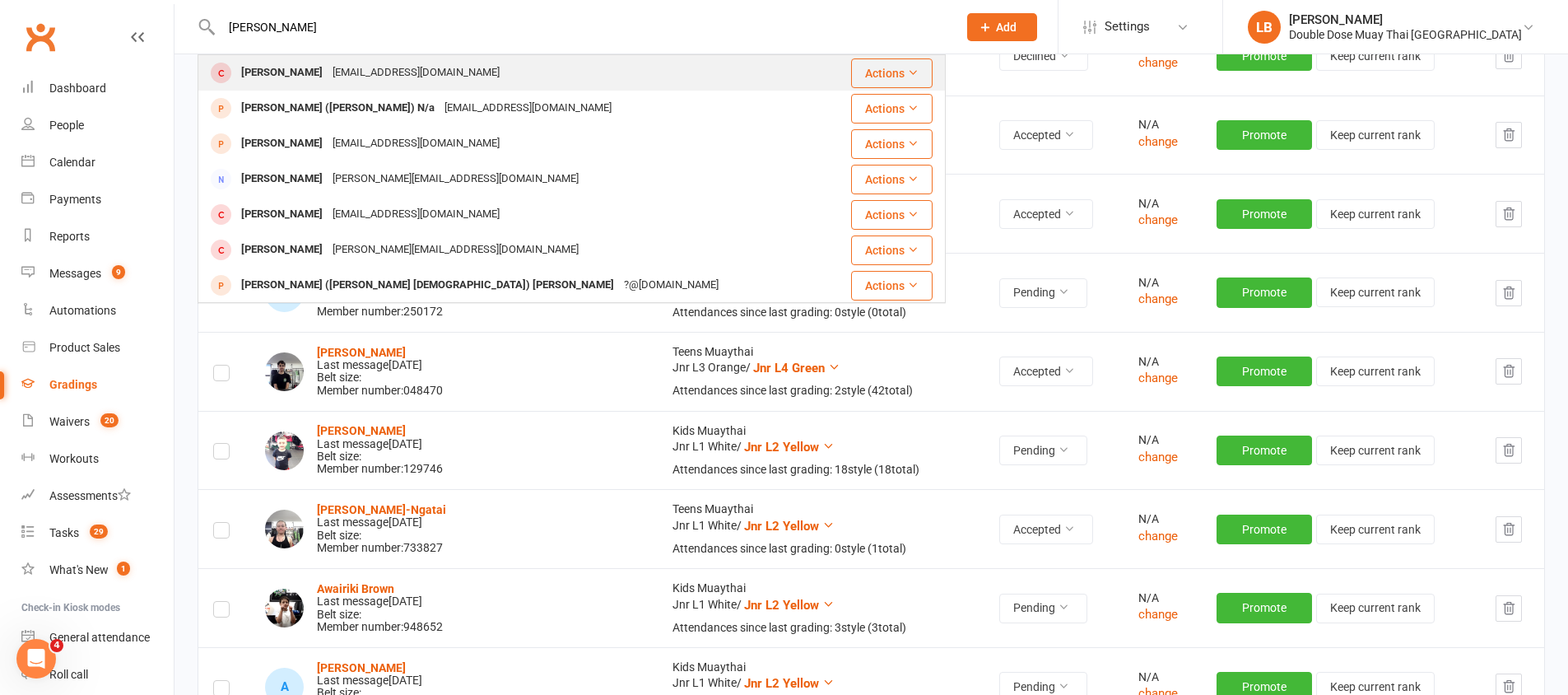
type input "[PERSON_NAME]"
click at [328, 77] on div "[EMAIL_ADDRESS][DOMAIN_NAME]" at bounding box center [416, 73] width 177 height 24
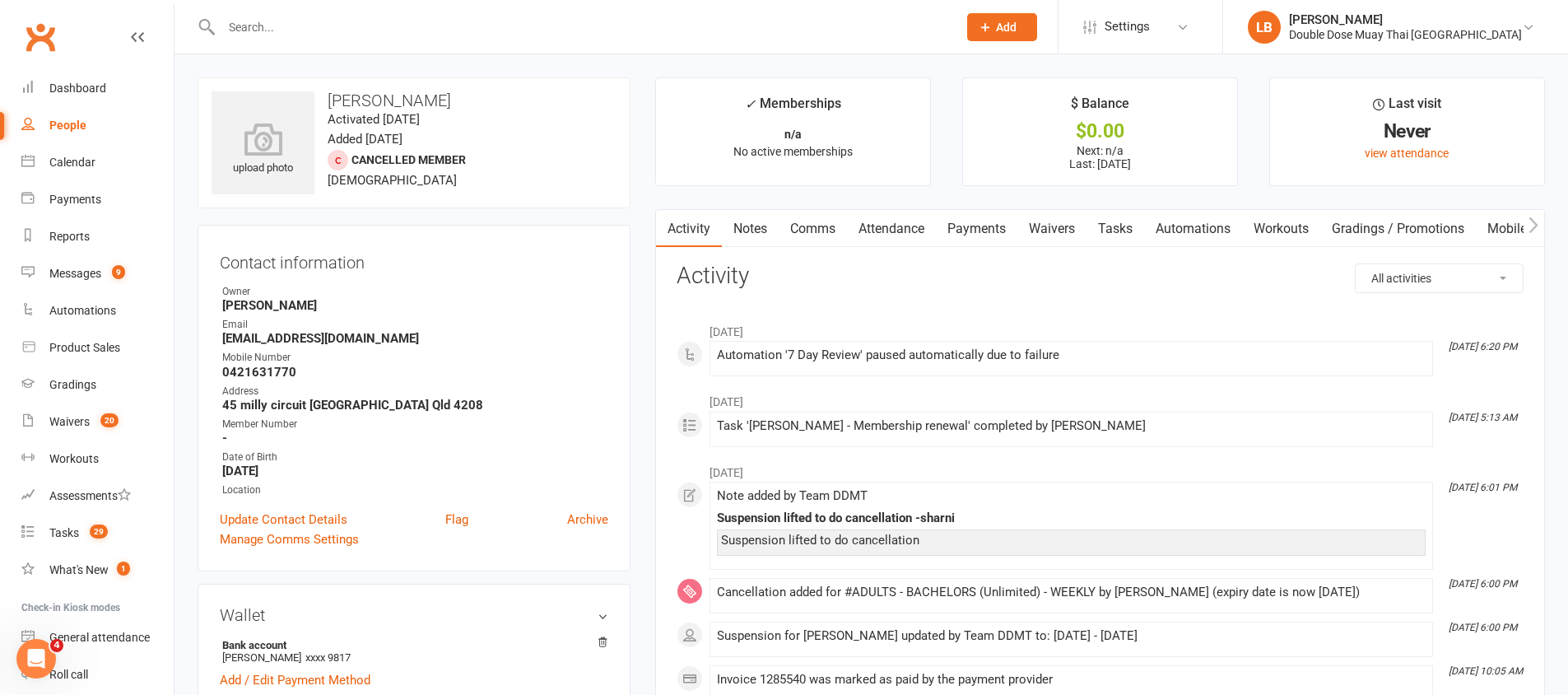
click at [289, 26] on input "text" at bounding box center [580, 26] width 729 height 23
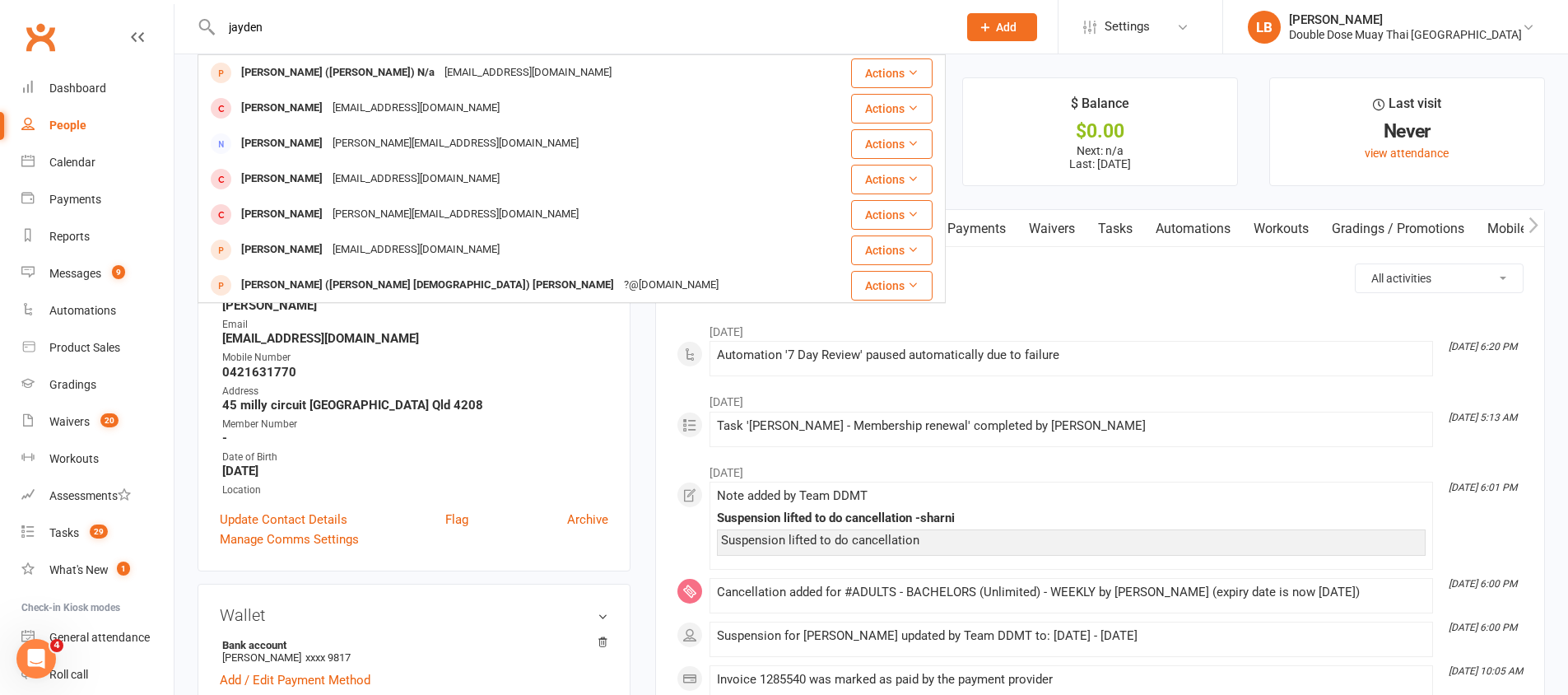
click at [244, 22] on input "jayden" at bounding box center [580, 26] width 729 height 23
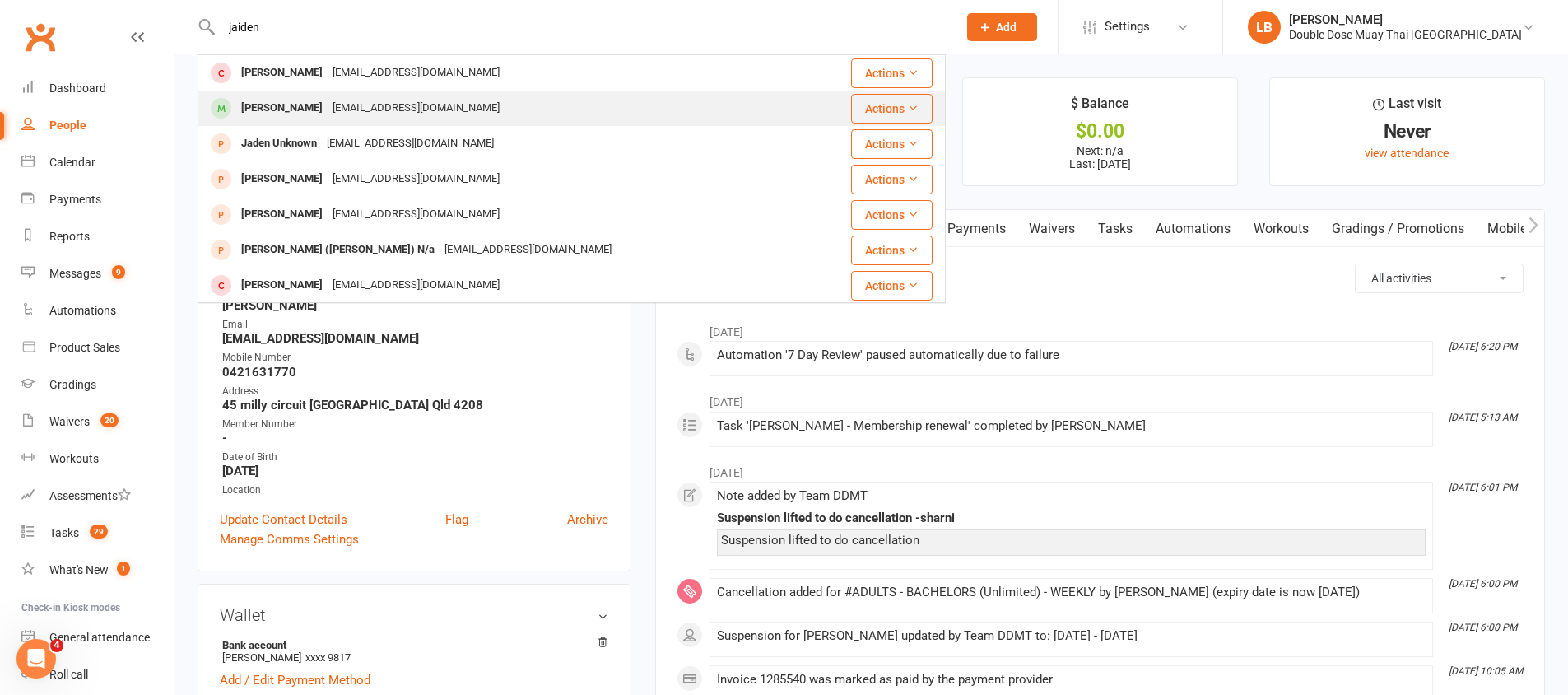
type input "jaiden"
click at [336, 105] on div "[EMAIL_ADDRESS][DOMAIN_NAME]" at bounding box center [416, 109] width 177 height 24
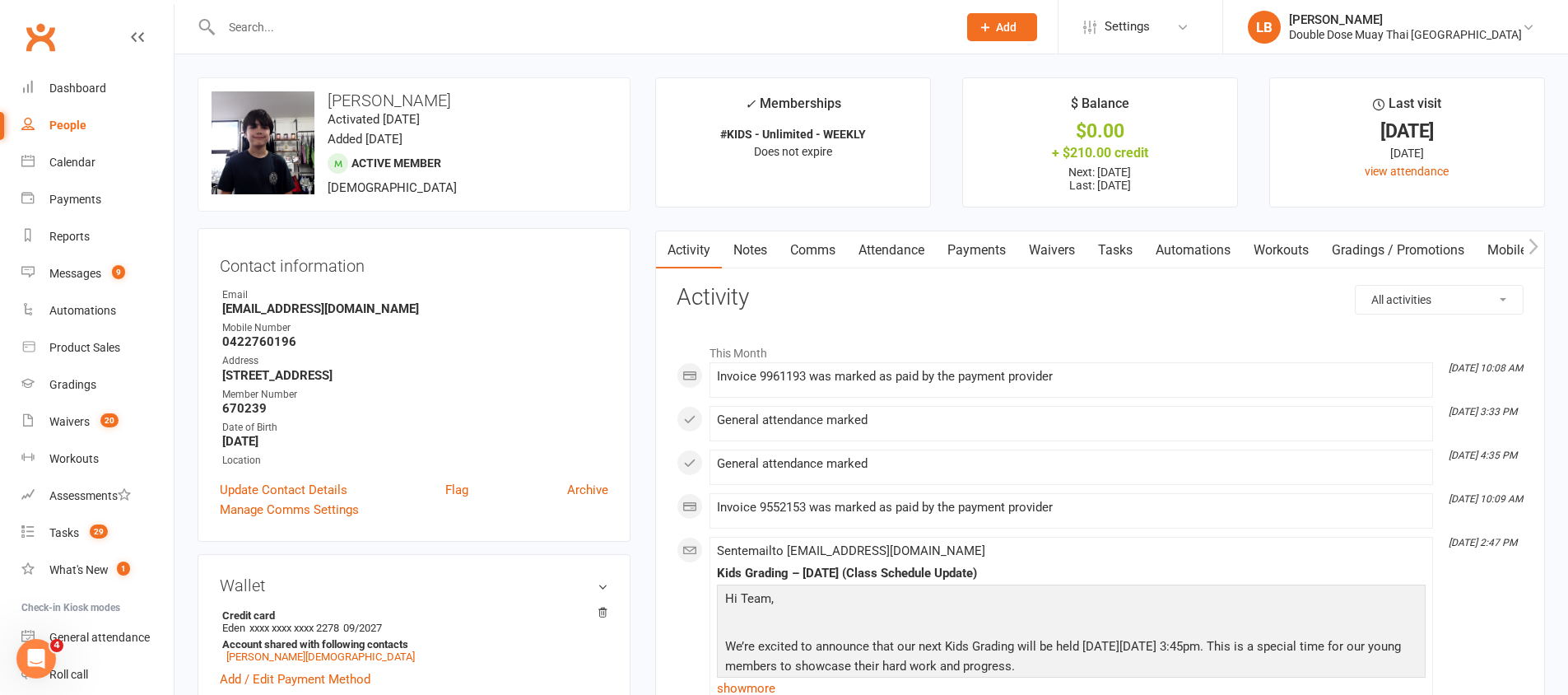
drag, startPoint x: 445, startPoint y: 97, endPoint x: 329, endPoint y: 96, distance: 116.0
click at [329, 96] on h3 "[PERSON_NAME]" at bounding box center [414, 100] width 405 height 18
copy h3 "[PERSON_NAME]"
